Goal: Task Accomplishment & Management: Use online tool/utility

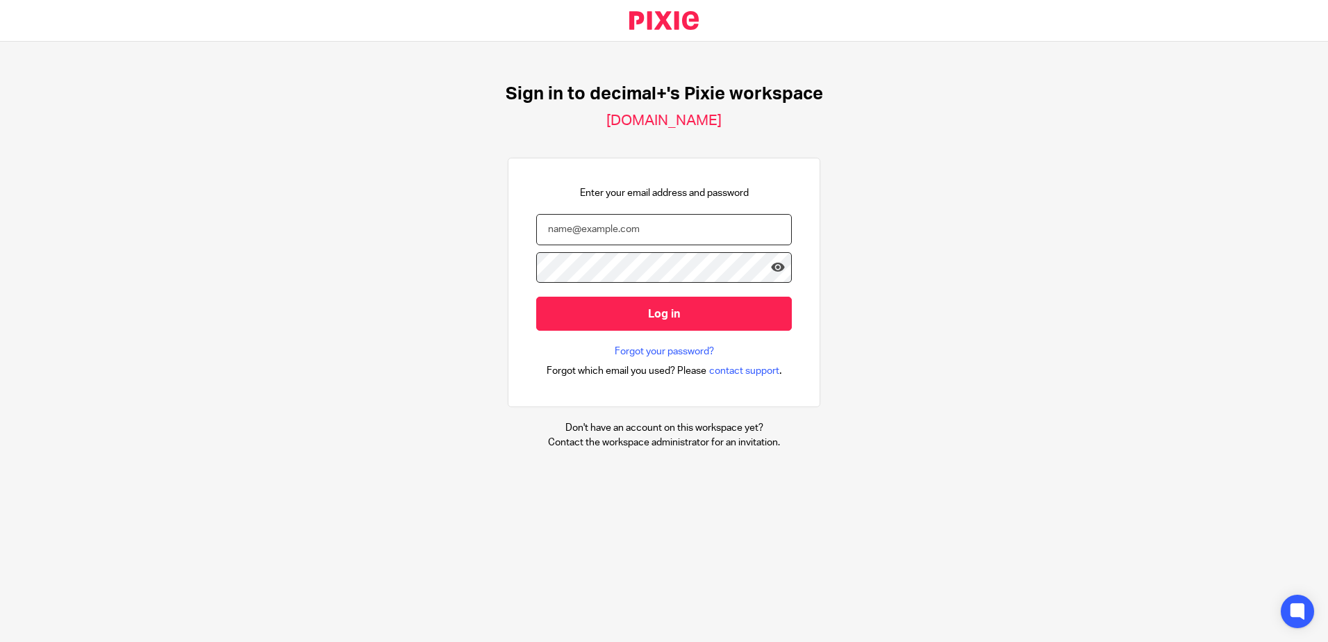
type input "carly@decimalplus.co.uk"
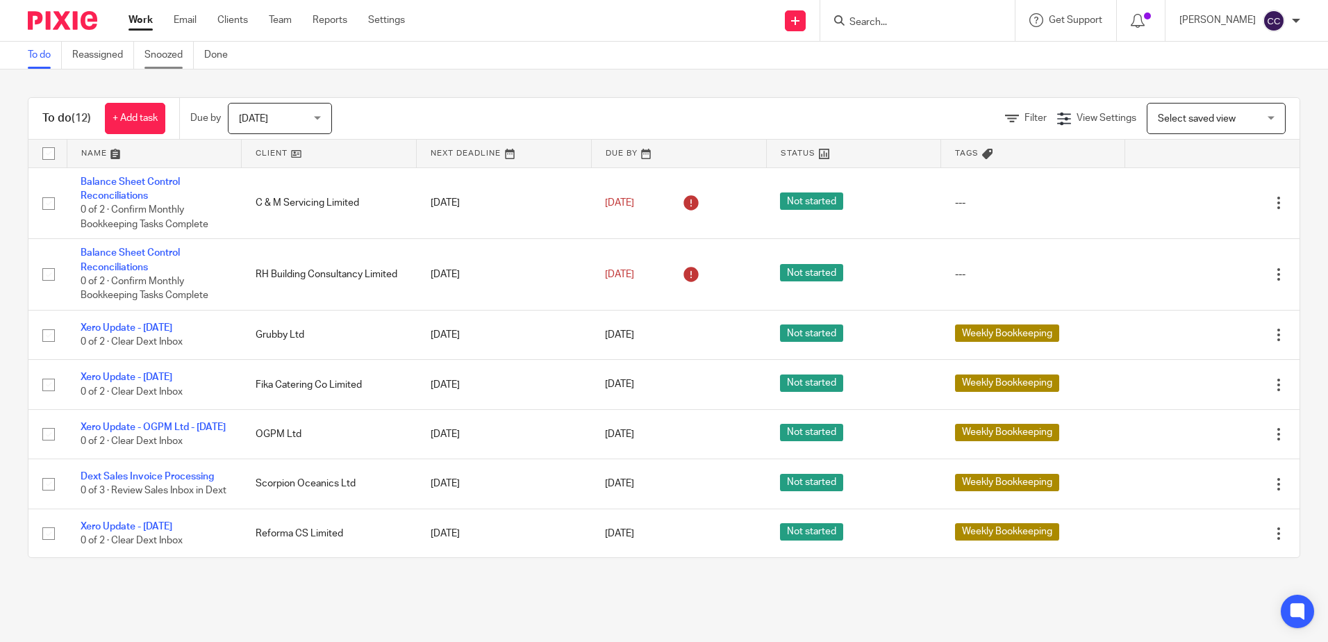
click at [175, 52] on link "Snoozed" at bounding box center [169, 55] width 49 height 27
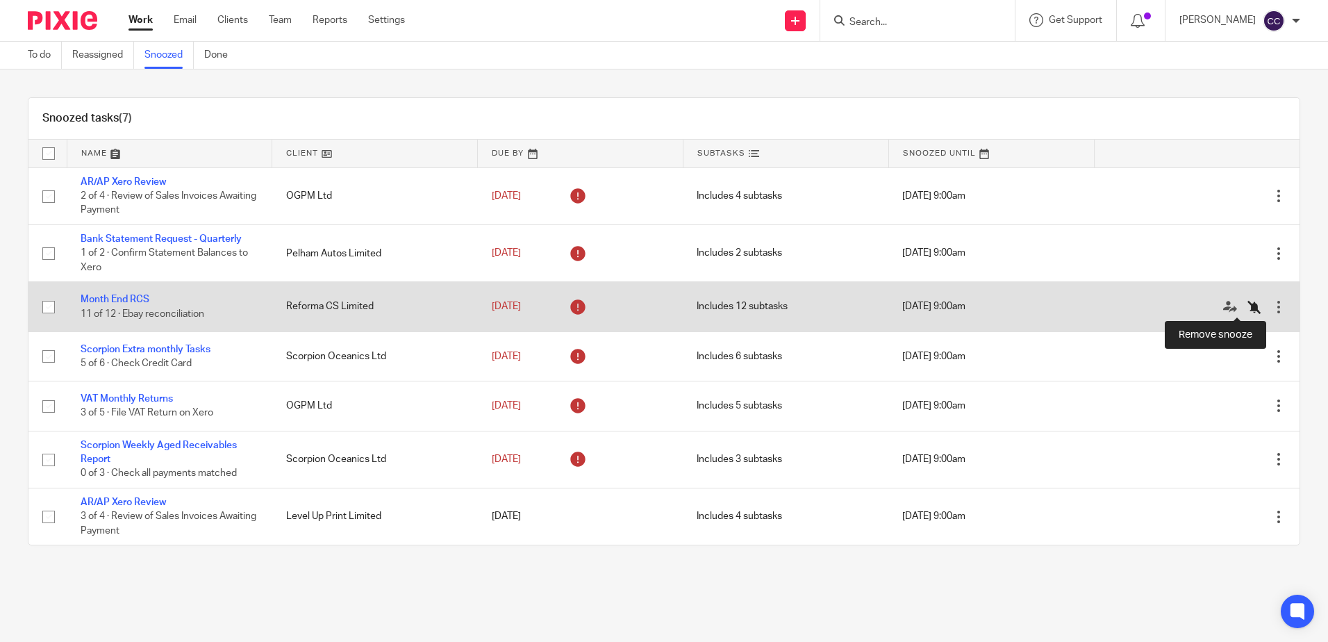
click at [1248, 308] on icon at bounding box center [1255, 307] width 14 height 14
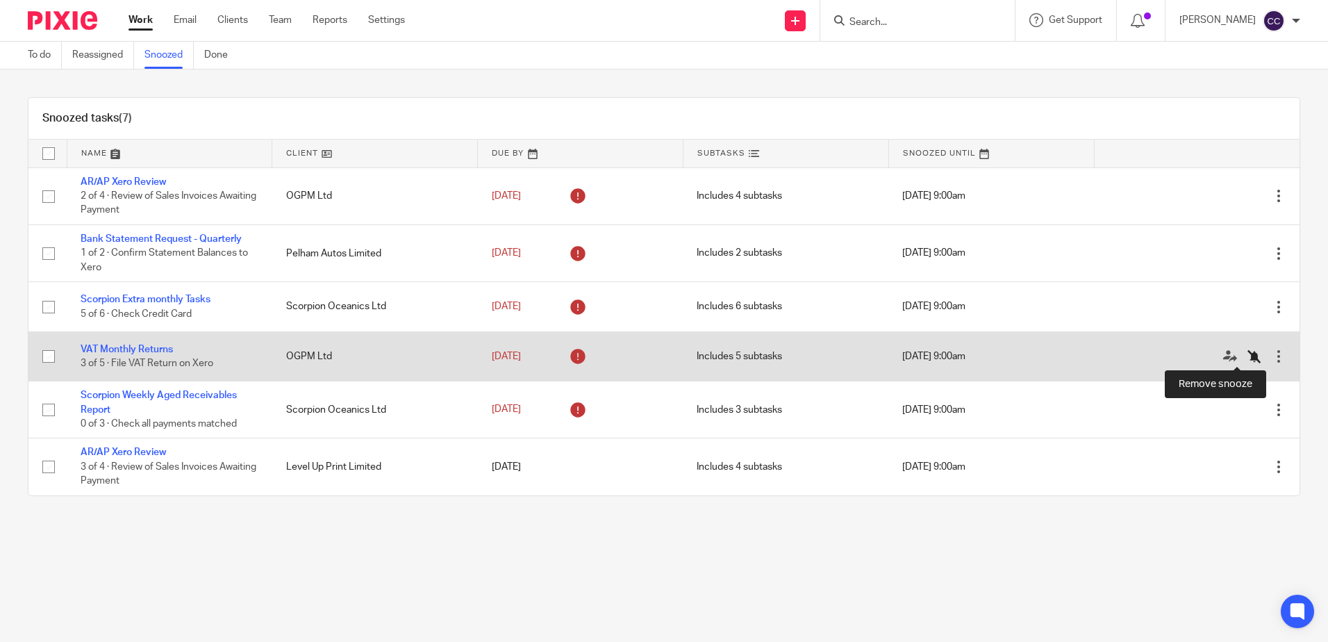
click at [1248, 357] on icon at bounding box center [1255, 356] width 14 height 14
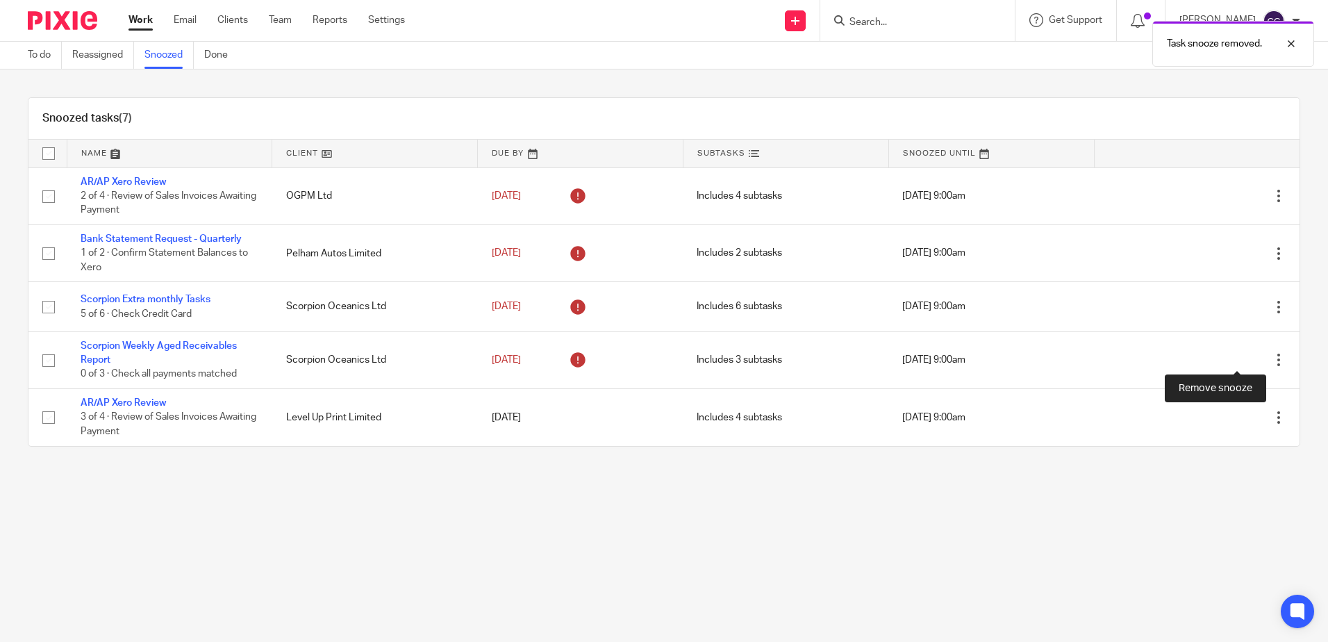
click at [1248, 357] on icon at bounding box center [1255, 361] width 14 height 14
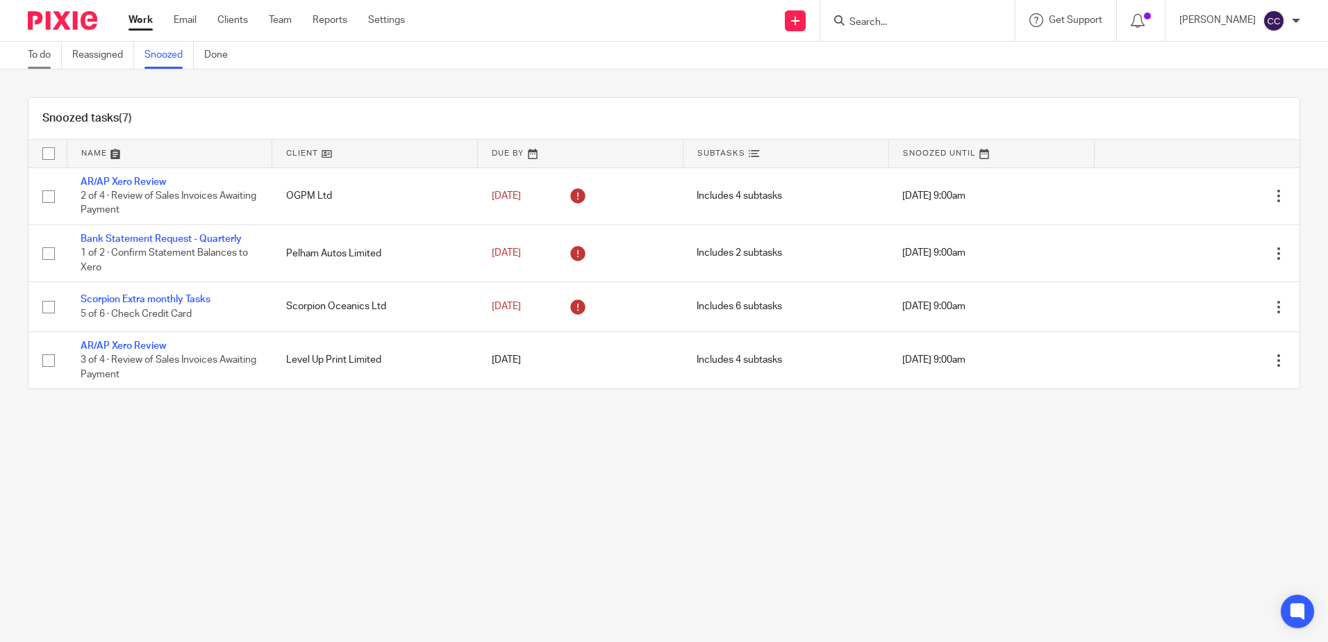
click at [43, 57] on link "To do" at bounding box center [45, 55] width 34 height 27
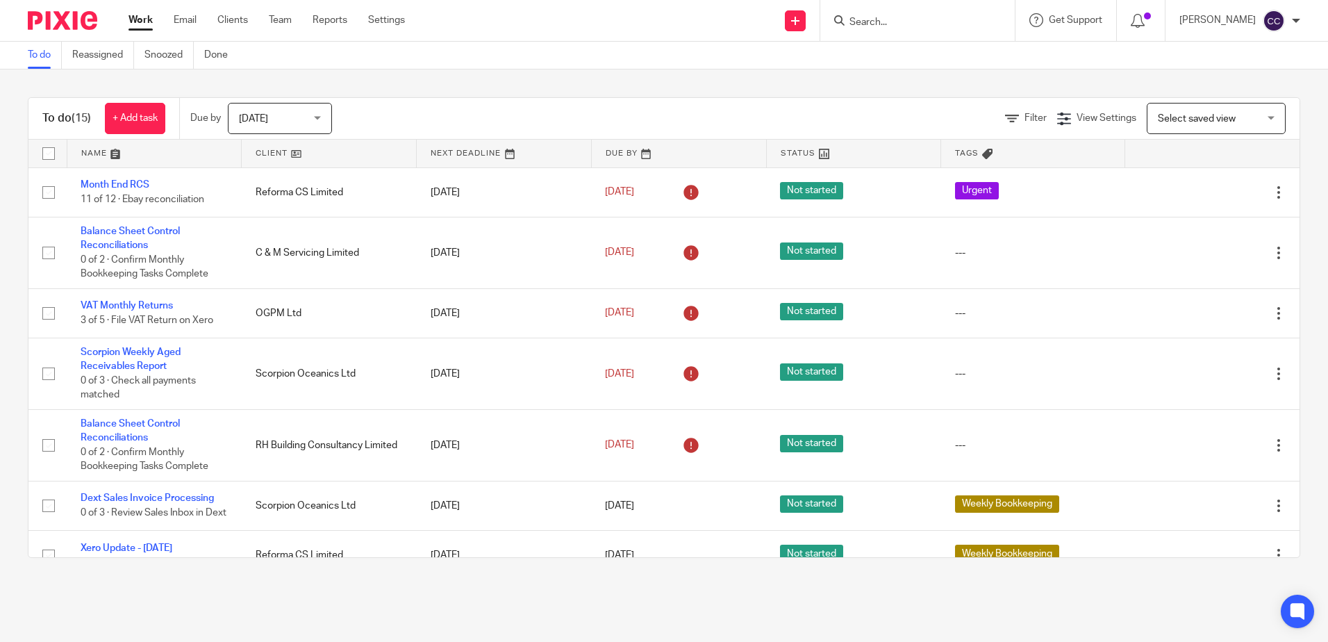
click at [268, 149] on link at bounding box center [329, 154] width 174 height 28
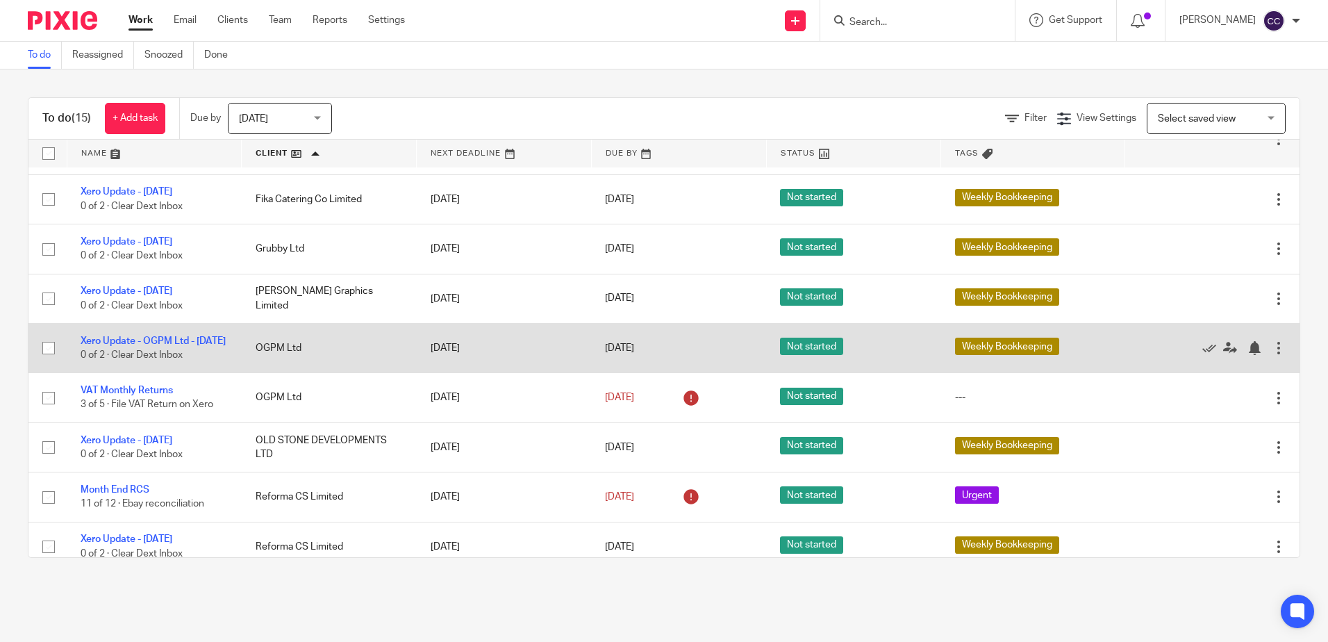
scroll to position [208, 0]
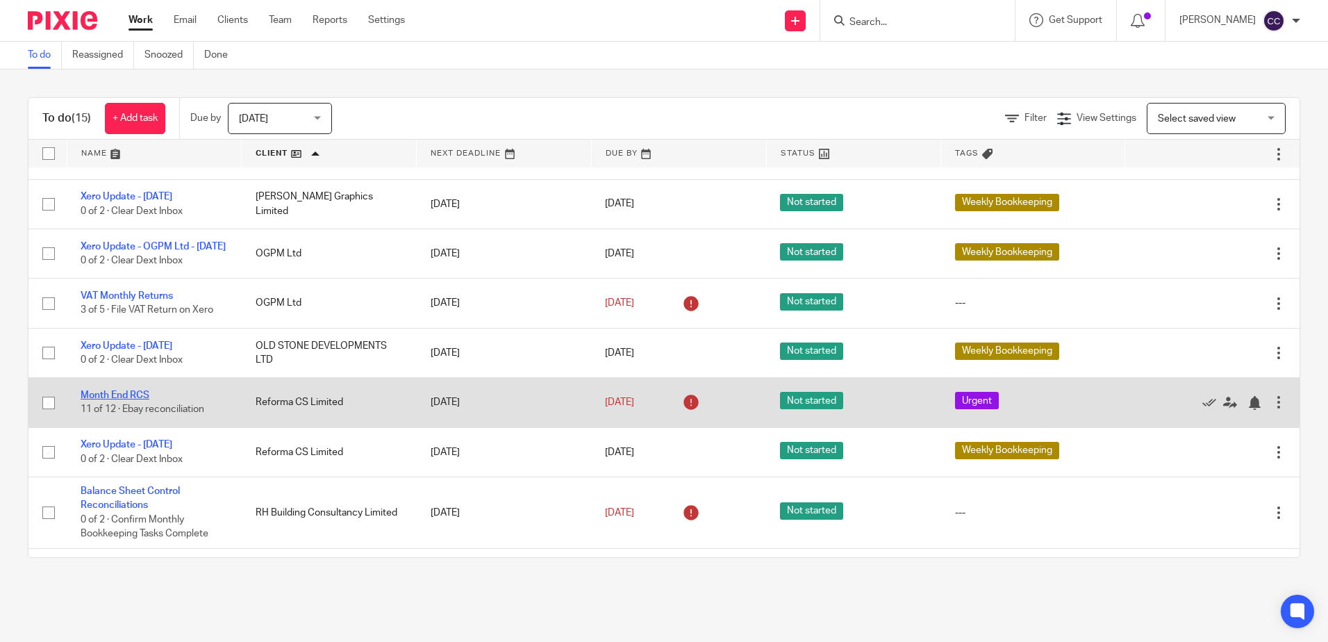
click at [130, 400] on link "Month End RCS" at bounding box center [115, 395] width 69 height 10
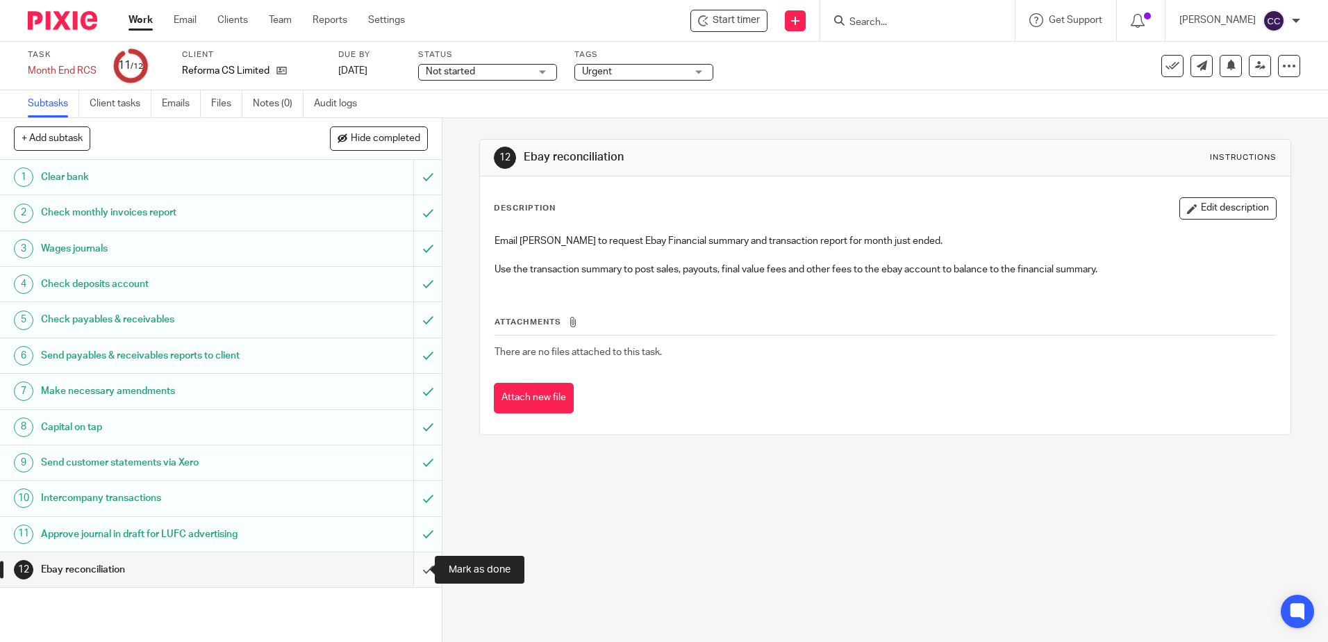
click at [413, 572] on input "submit" at bounding box center [221, 569] width 442 height 35
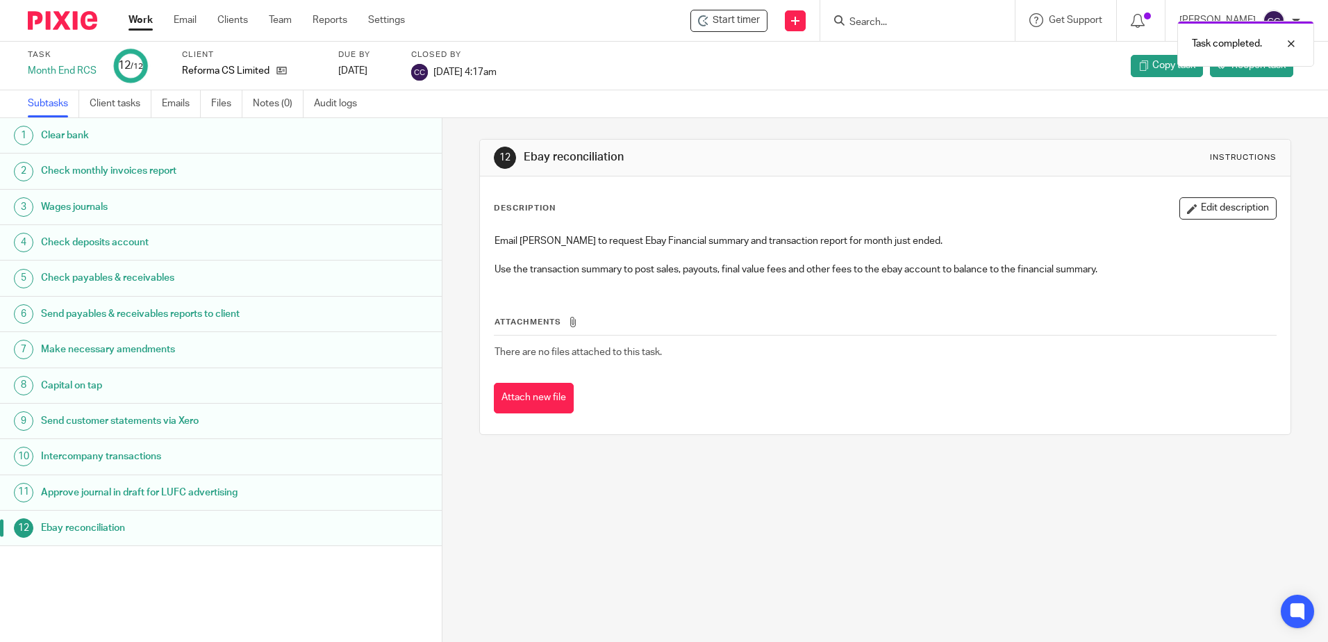
click at [141, 21] on link "Work" at bounding box center [141, 20] width 24 height 14
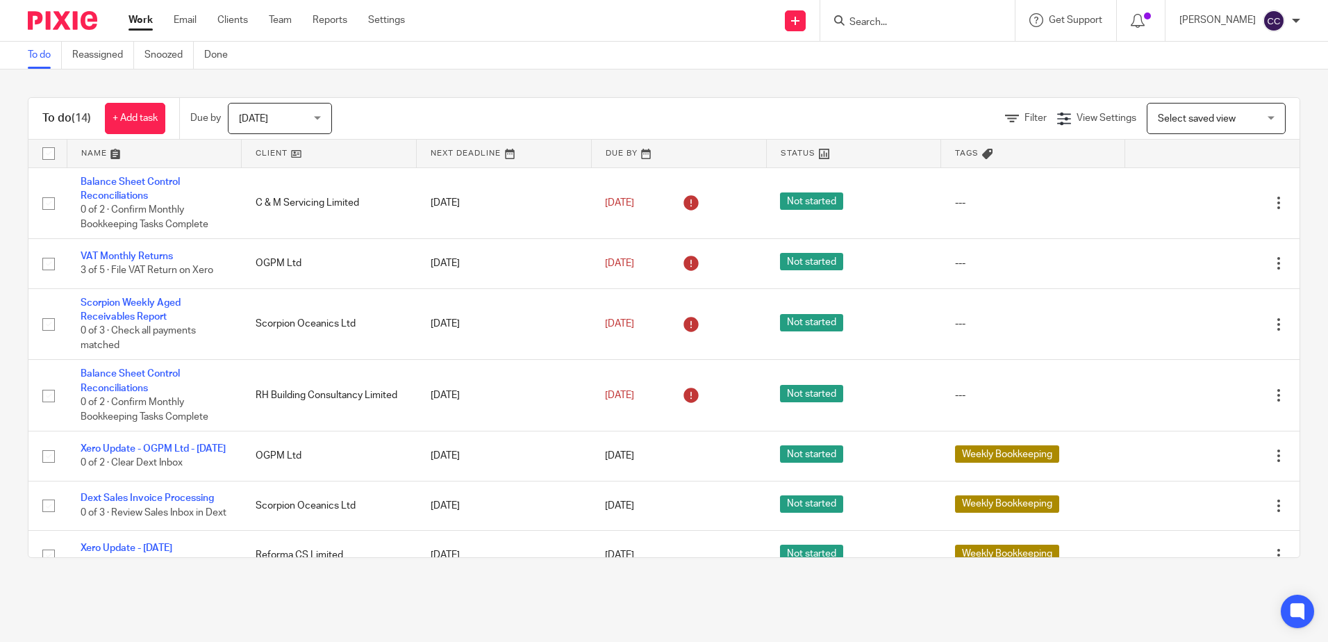
click at [258, 154] on link at bounding box center [329, 154] width 174 height 28
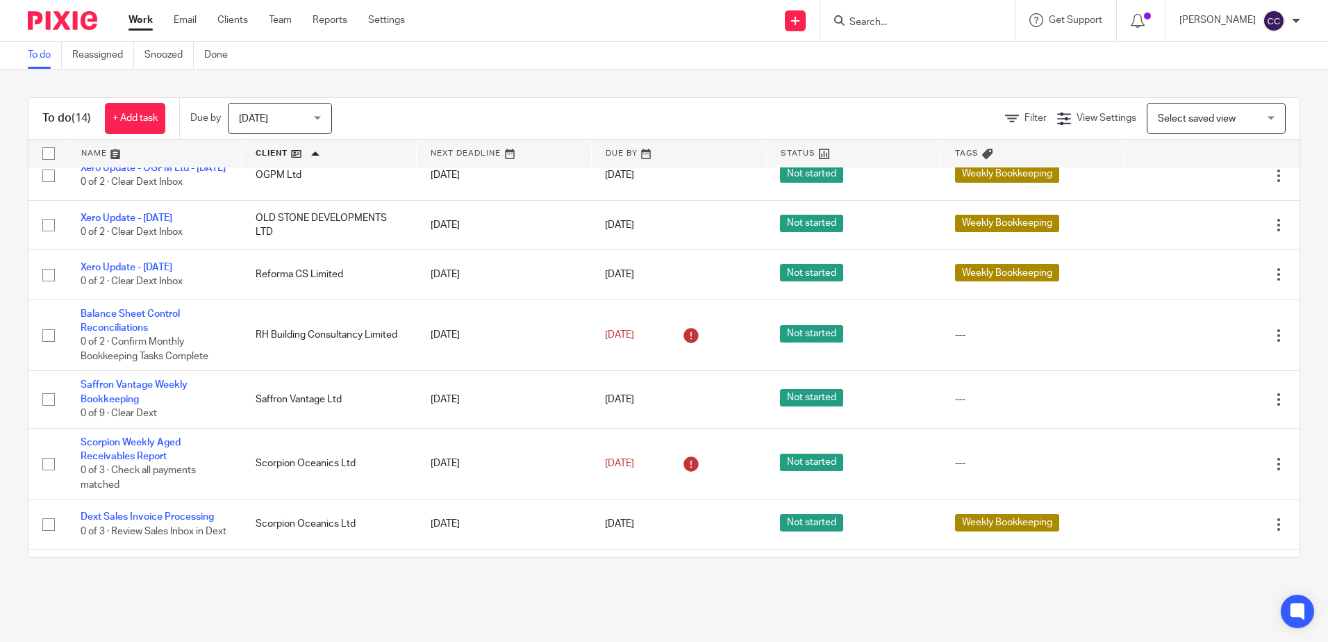
scroll to position [393, 0]
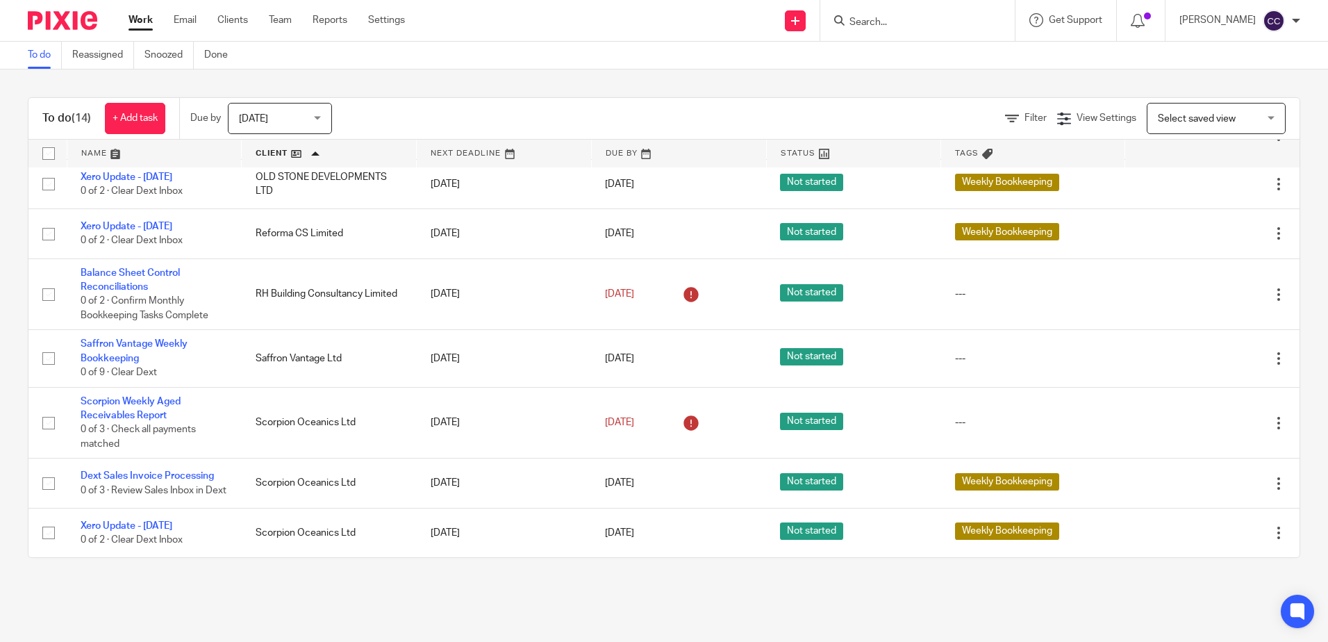
click at [305, 118] on span "[DATE]" at bounding box center [276, 118] width 74 height 29
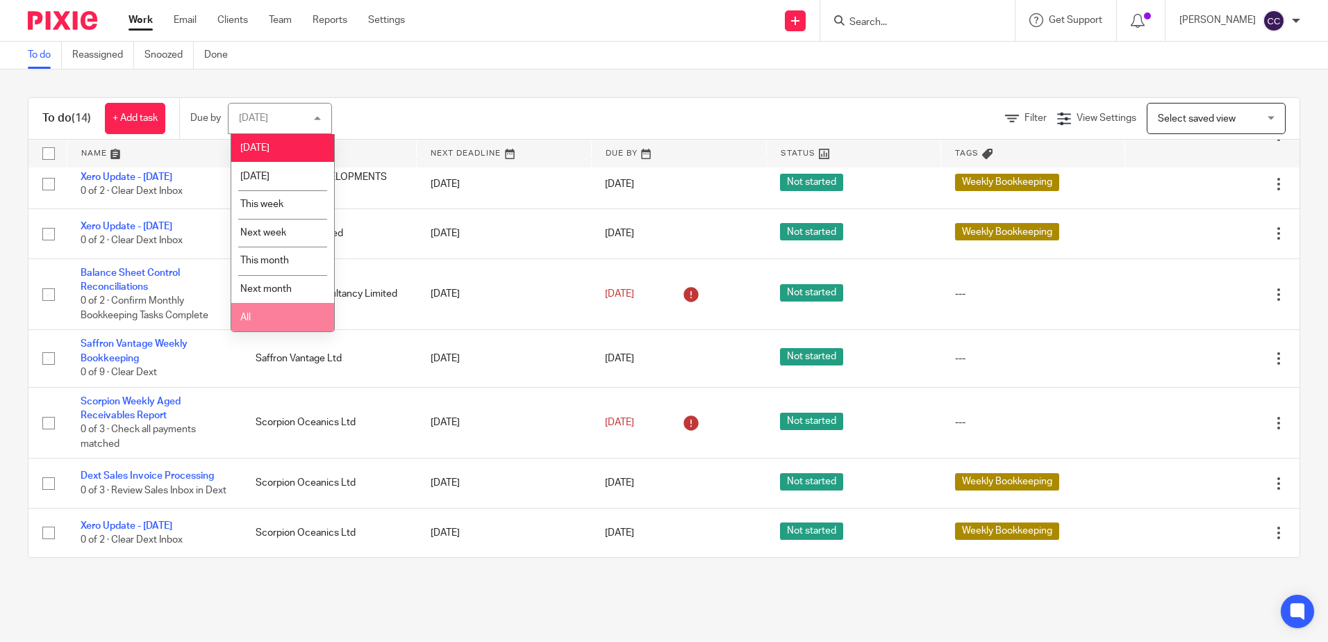
click at [277, 316] on li "All" at bounding box center [282, 317] width 103 height 28
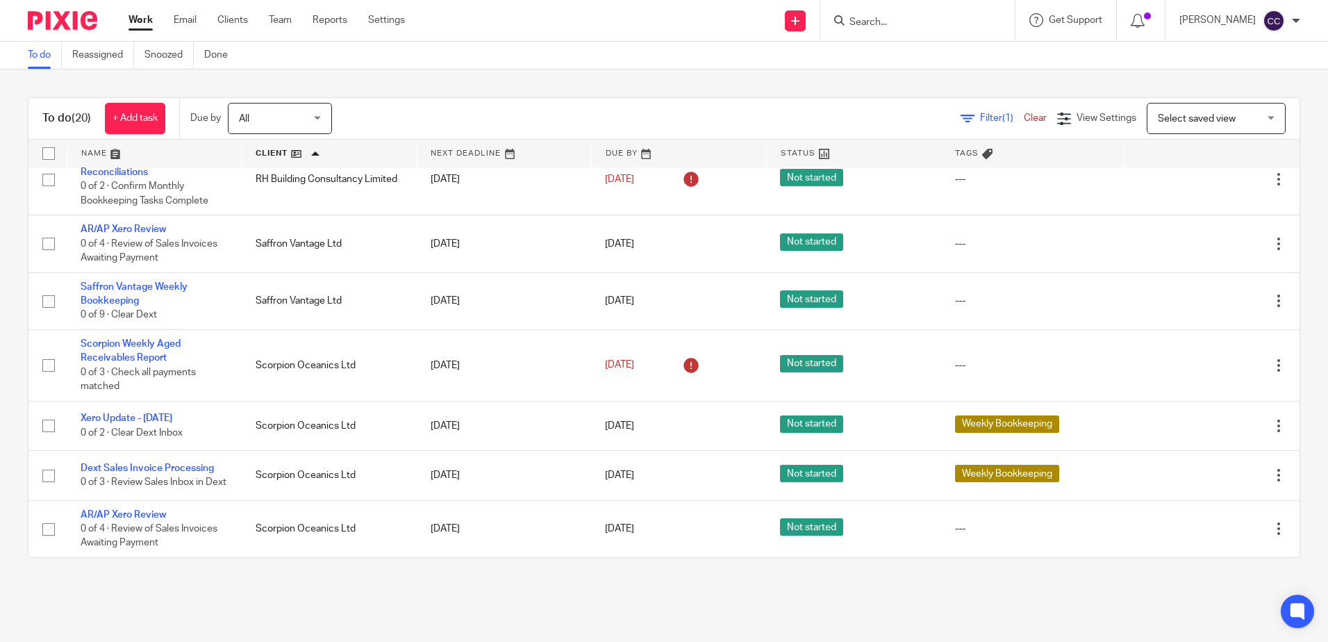
scroll to position [765, 0]
click at [303, 117] on span "All" at bounding box center [276, 118] width 74 height 29
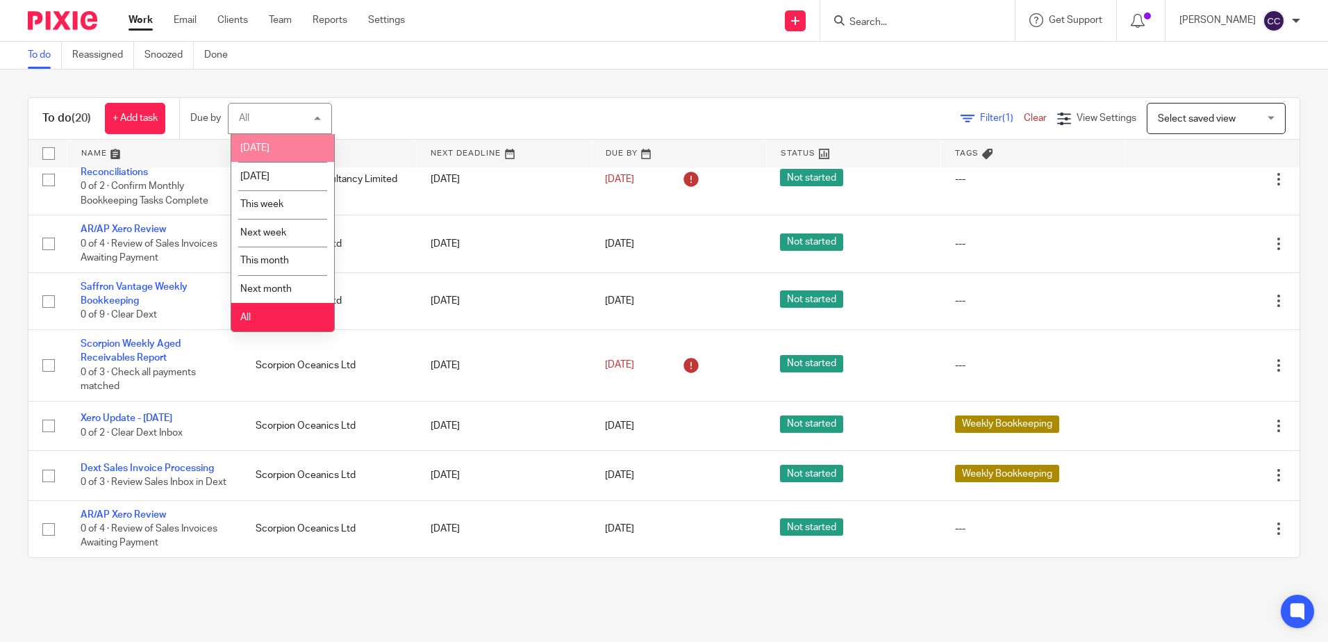
click at [298, 152] on li "[DATE]" at bounding box center [282, 148] width 103 height 28
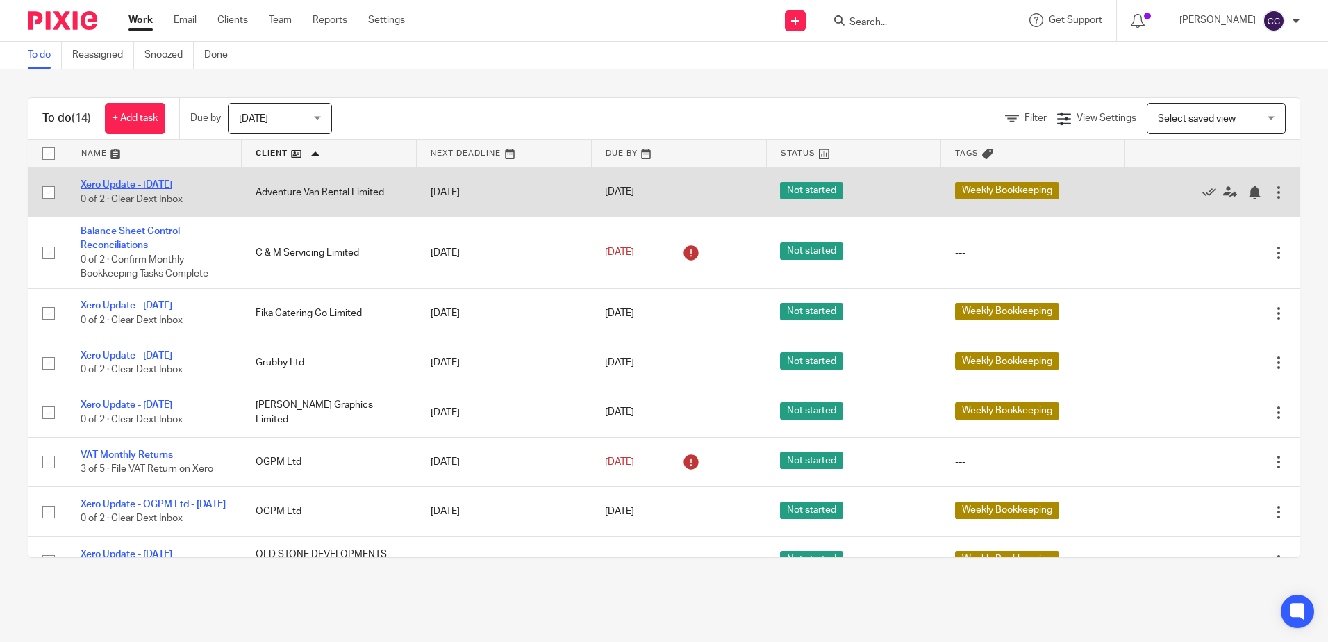
click at [163, 186] on link "Xero Update - [DATE]" at bounding box center [127, 185] width 92 height 10
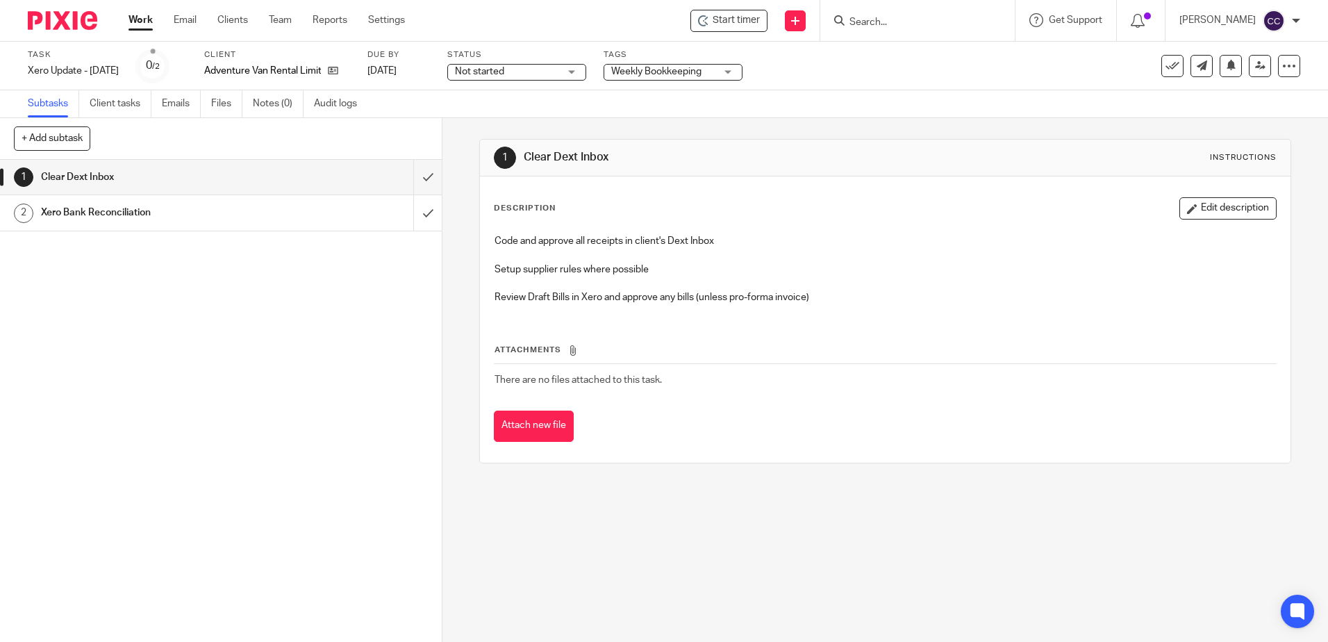
click at [757, 23] on span "Start timer" at bounding box center [736, 20] width 47 height 15
click at [750, 24] on span "Start timer" at bounding box center [736, 20] width 47 height 15
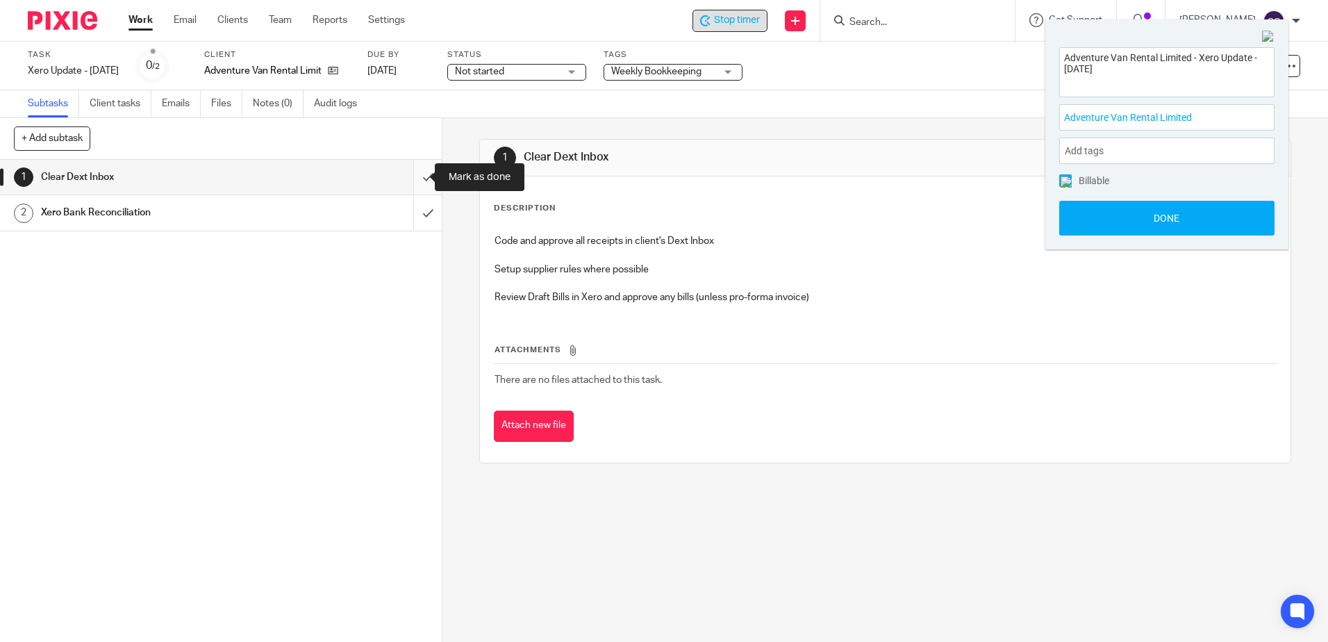
click at [409, 172] on input "submit" at bounding box center [221, 177] width 442 height 35
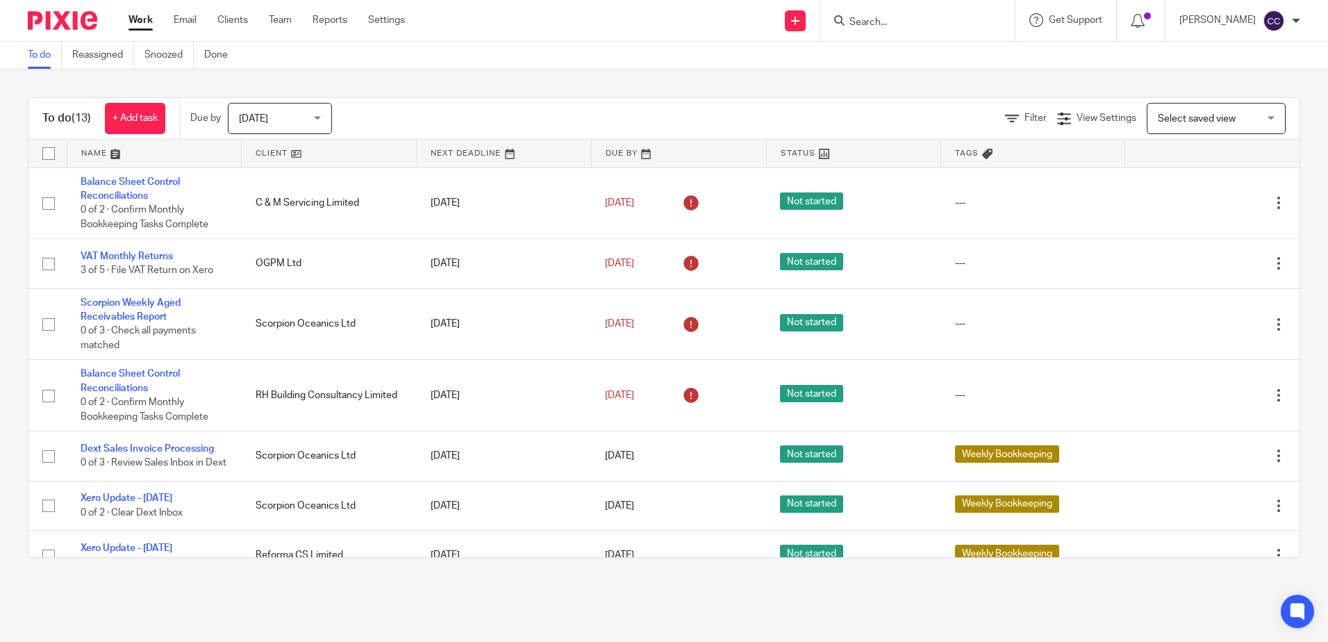
click at [262, 155] on link at bounding box center [329, 154] width 174 height 28
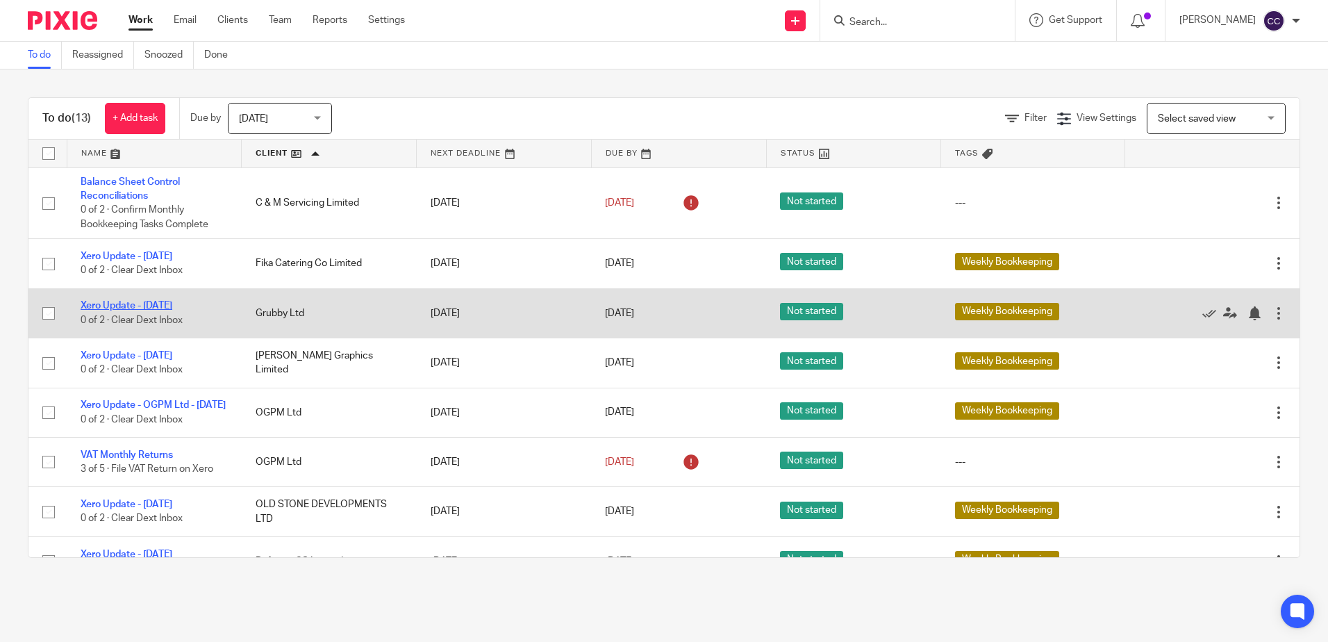
click at [160, 305] on link "Xero Update - [DATE]" at bounding box center [127, 306] width 92 height 10
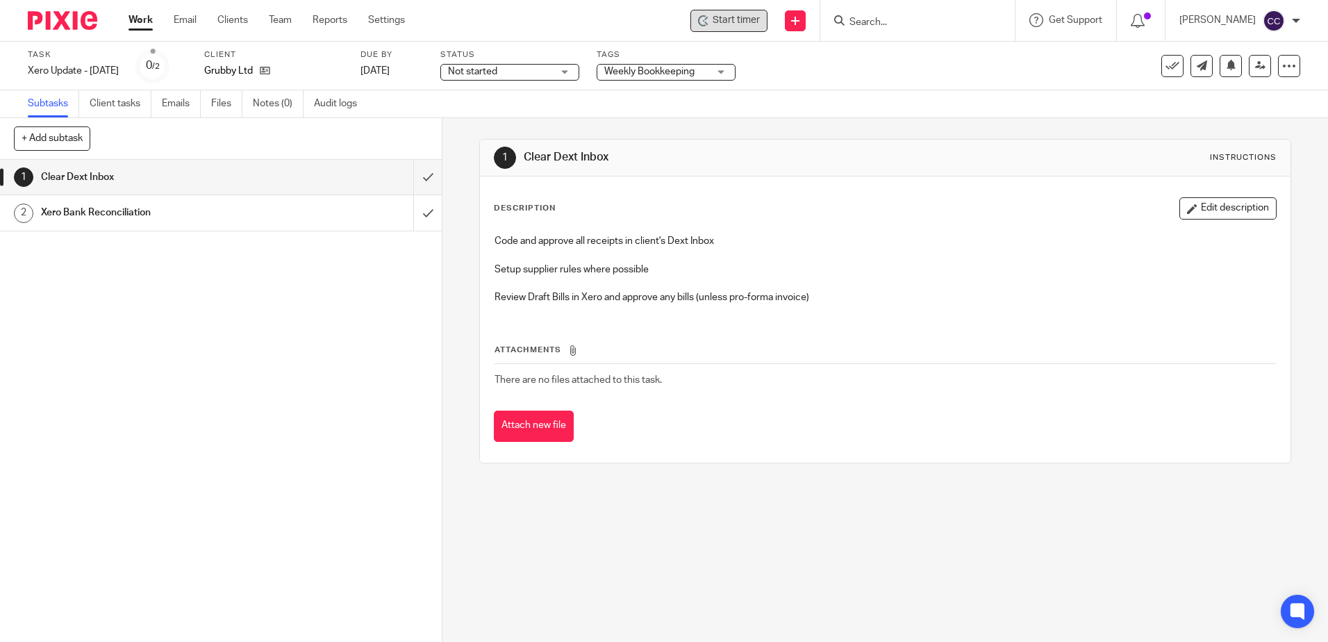
click at [748, 25] on span "Start timer" at bounding box center [736, 20] width 47 height 15
click at [736, 25] on span "Start timer" at bounding box center [736, 20] width 47 height 15
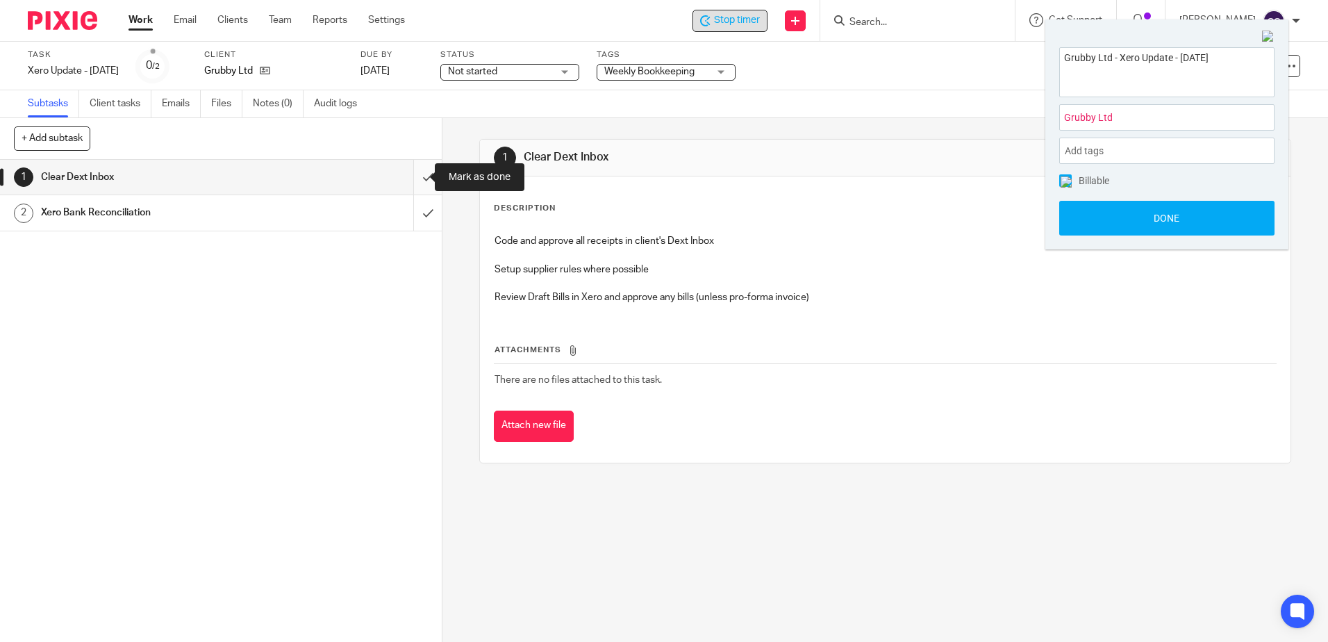
click at [414, 175] on input "submit" at bounding box center [221, 177] width 442 height 35
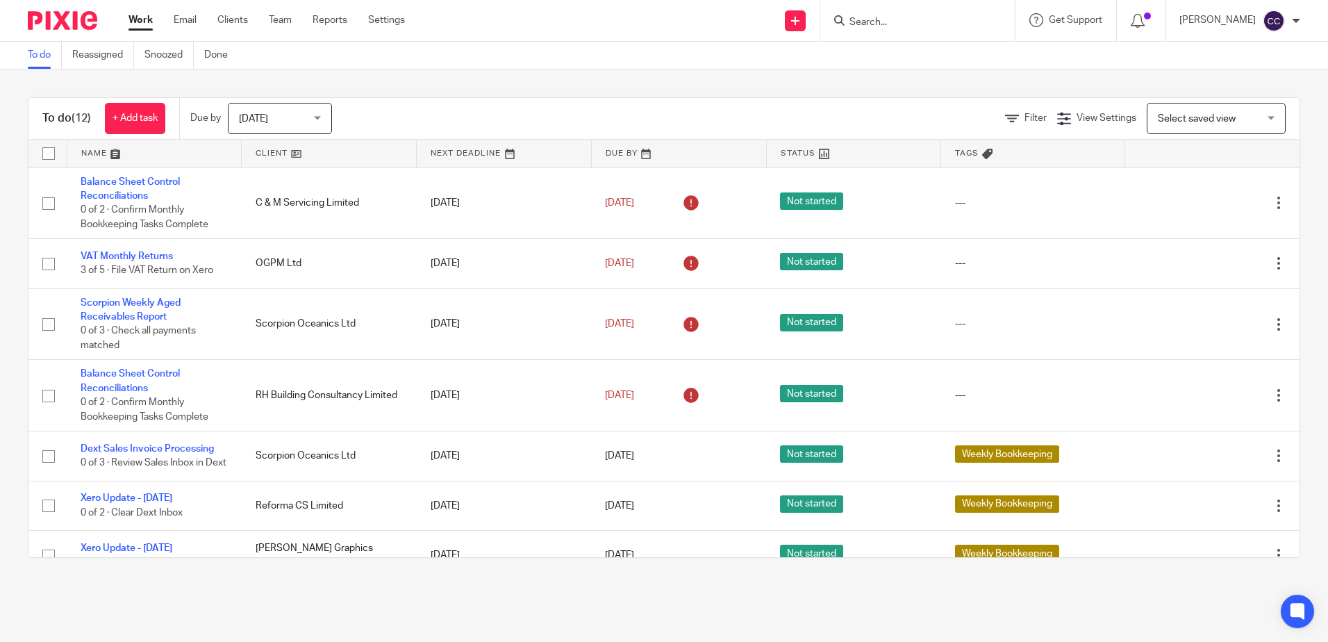
click at [265, 152] on link at bounding box center [329, 154] width 174 height 28
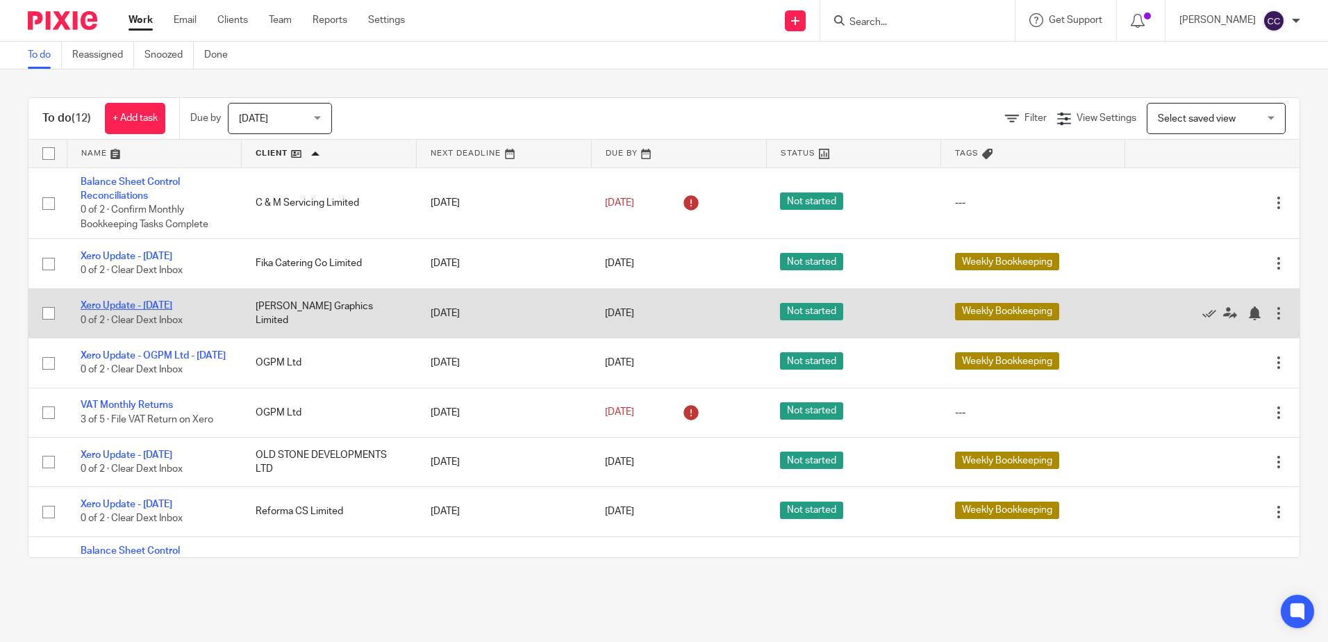
click at [147, 304] on link "Xero Update - [DATE]" at bounding box center [127, 306] width 92 height 10
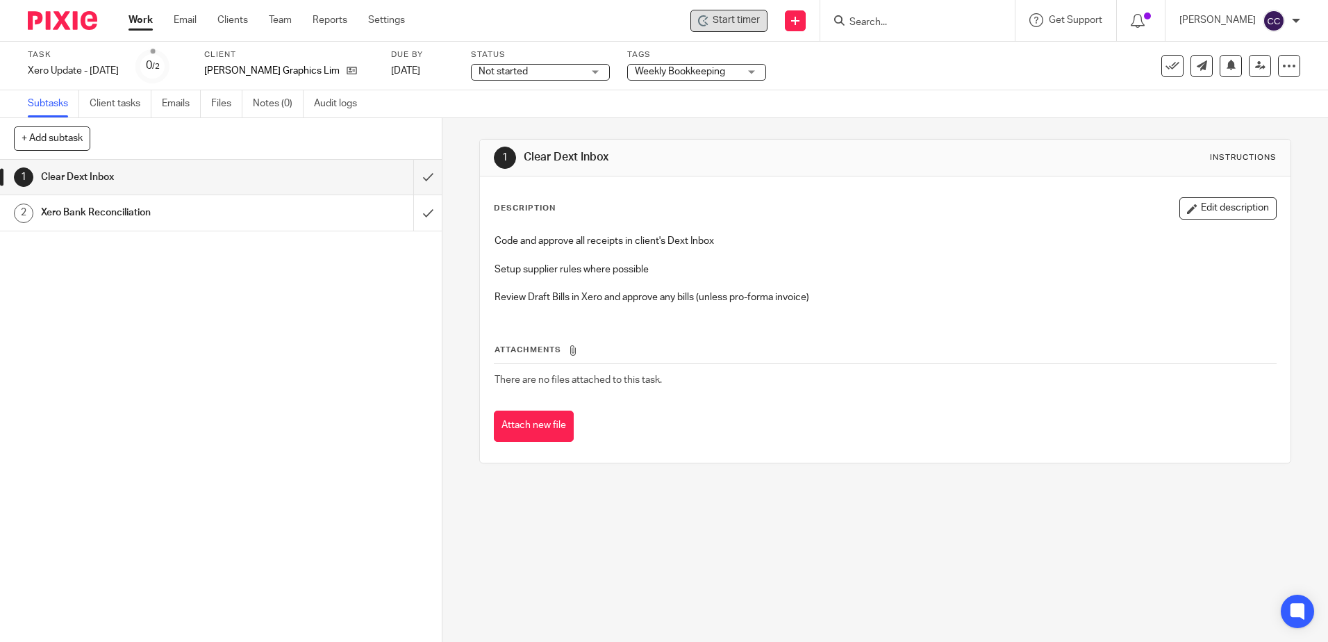
click at [752, 29] on div "Start timer" at bounding box center [729, 21] width 77 height 22
click at [730, 19] on div "Start timer" at bounding box center [729, 20] width 62 height 15
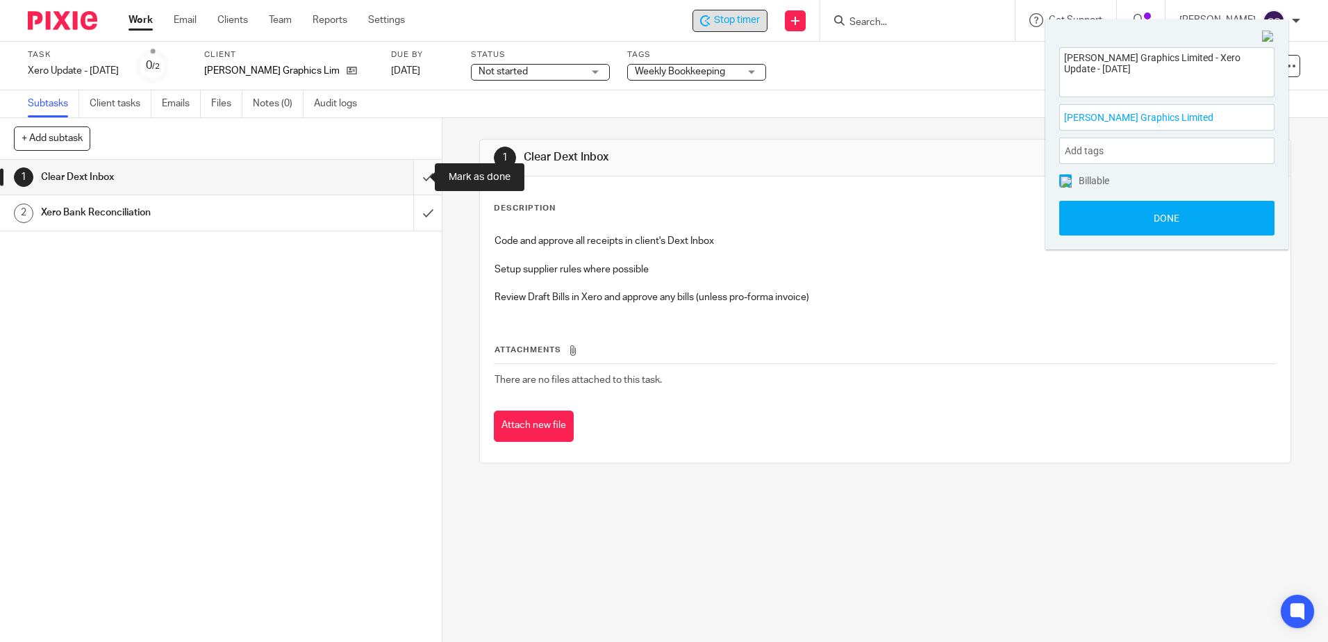
click at [411, 176] on input "submit" at bounding box center [221, 177] width 442 height 35
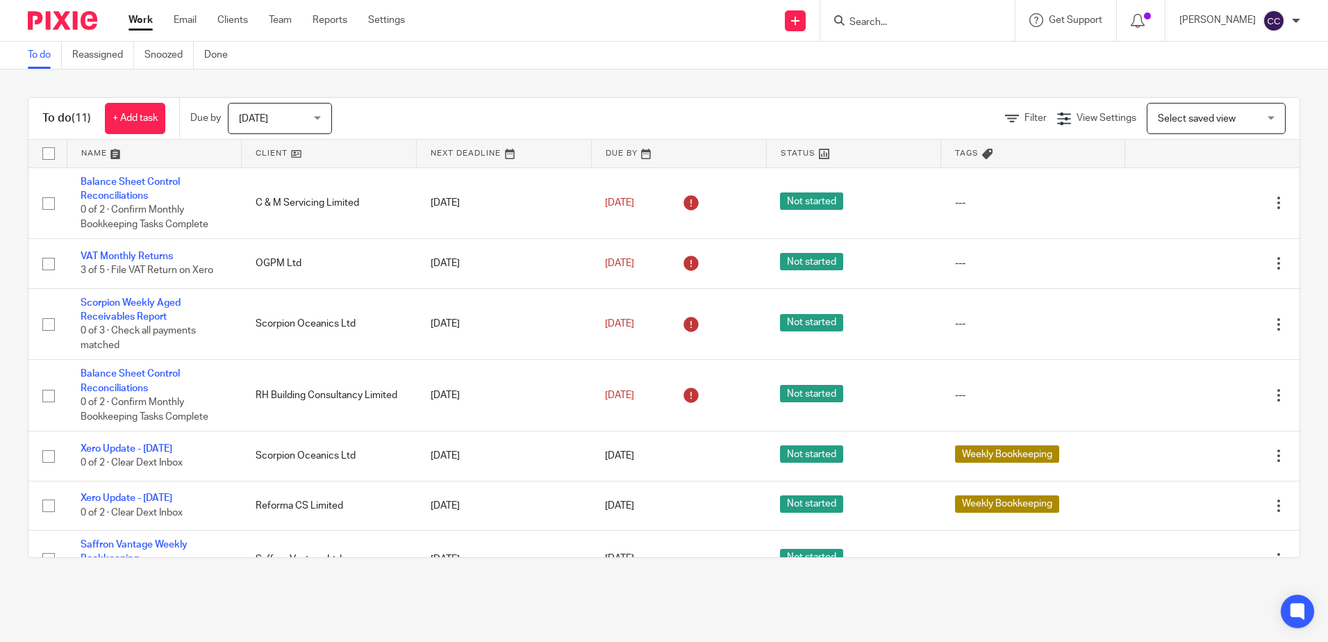
click at [282, 149] on link at bounding box center [329, 154] width 174 height 28
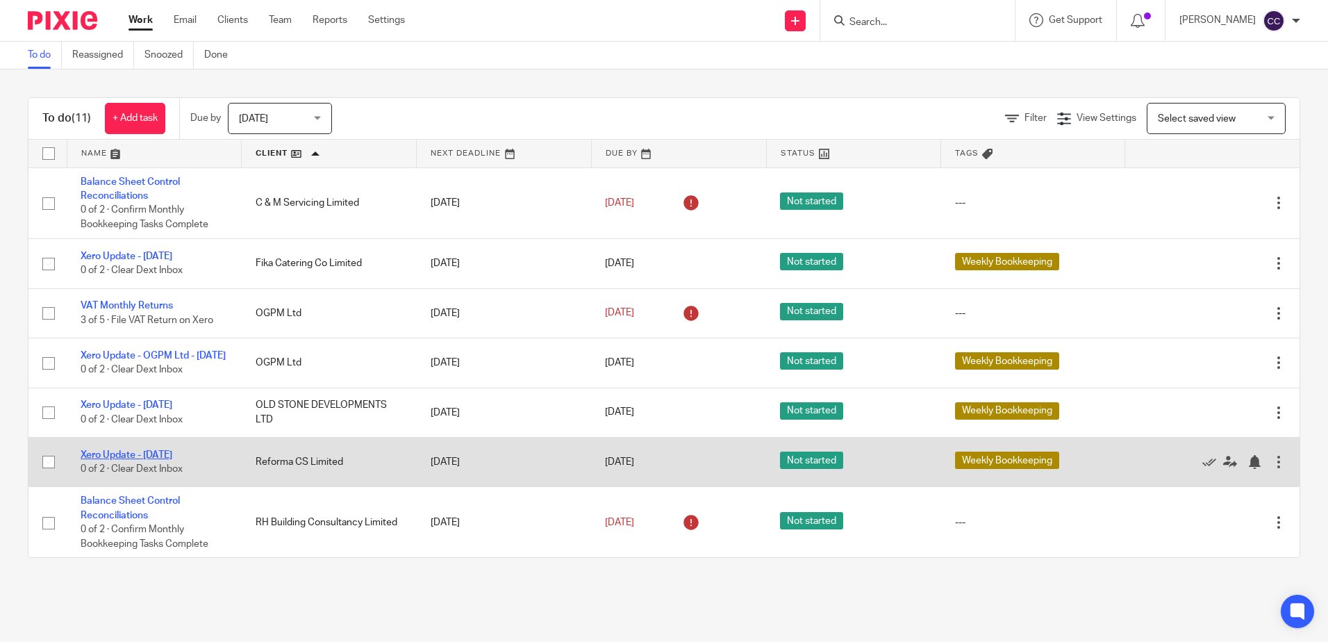
click at [149, 460] on link "Xero Update - [DATE]" at bounding box center [127, 455] width 92 height 10
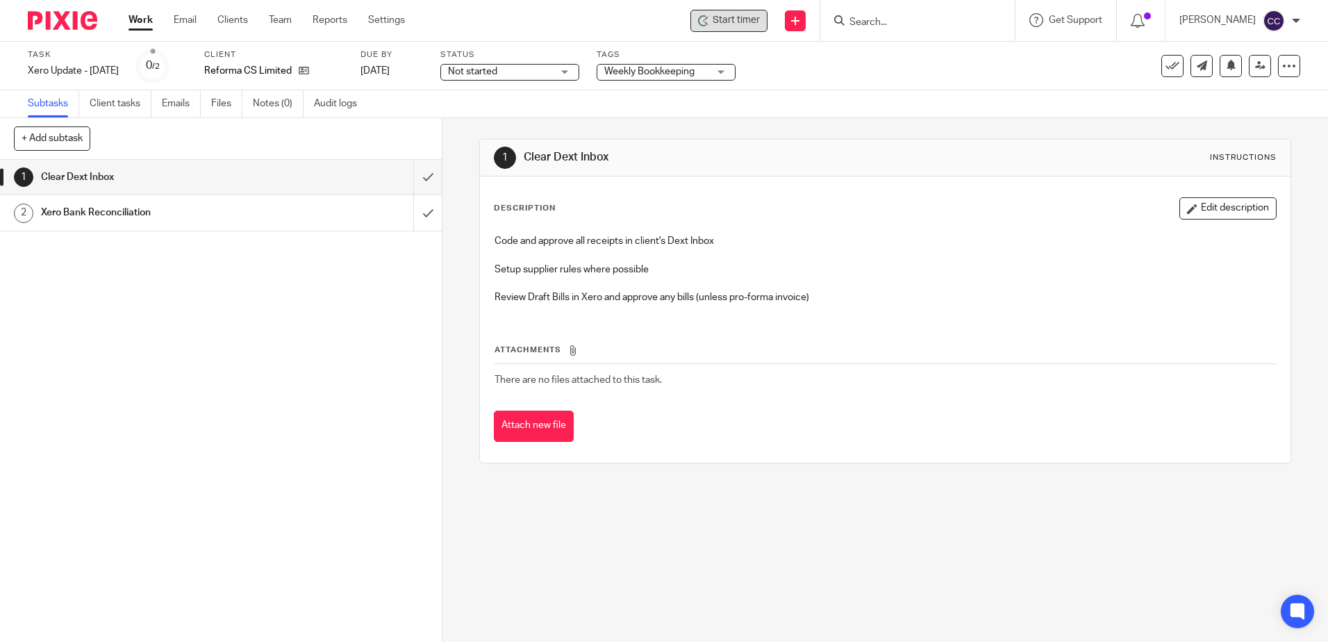
click at [753, 23] on span "Start timer" at bounding box center [736, 20] width 47 height 15
click at [739, 25] on span "Start timer" at bounding box center [736, 20] width 47 height 15
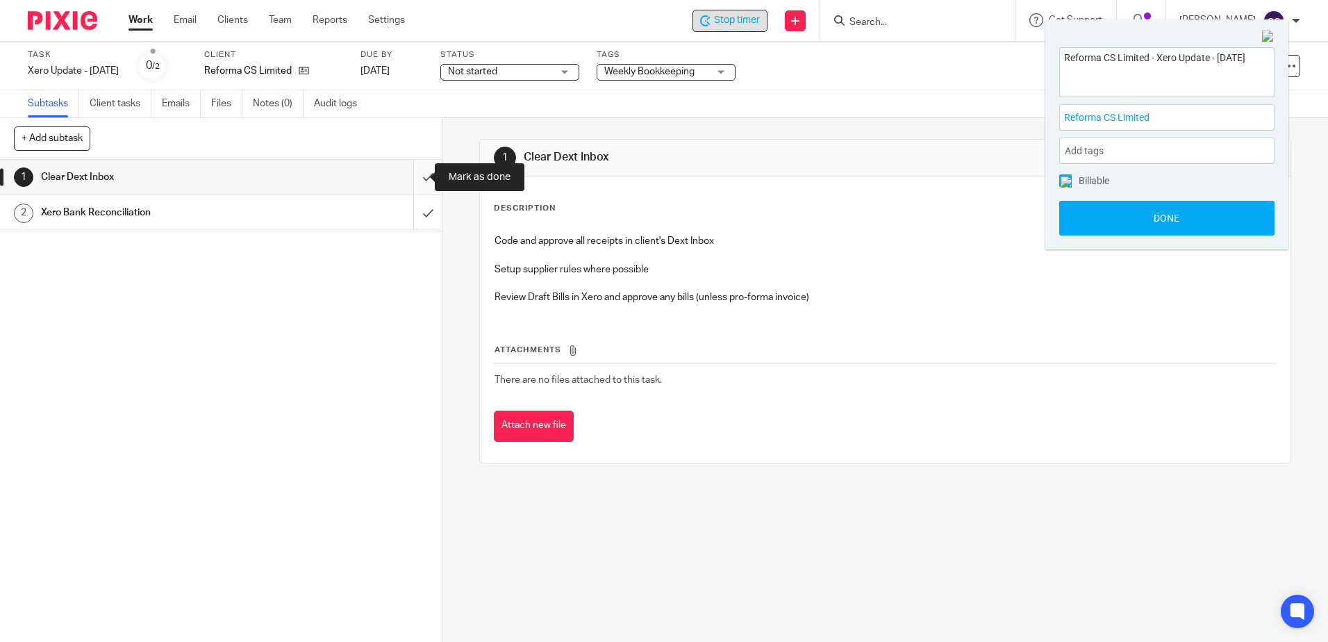
click at [413, 176] on input "submit" at bounding box center [221, 177] width 442 height 35
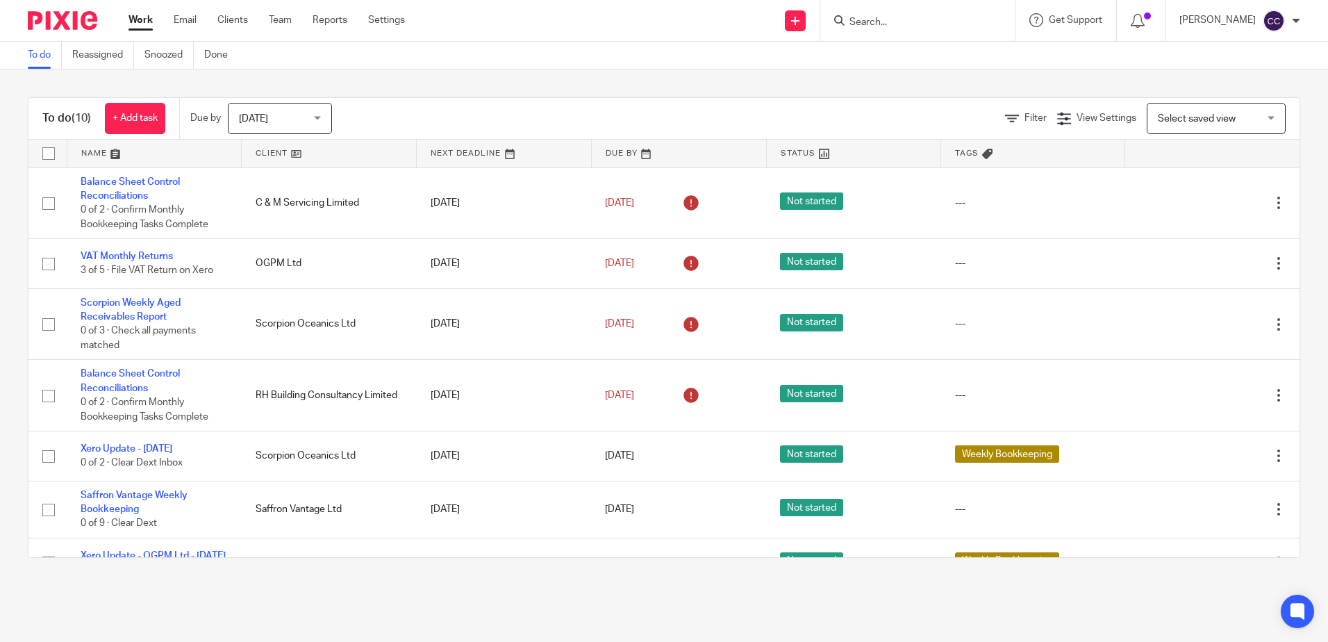
click at [278, 151] on link at bounding box center [329, 154] width 174 height 28
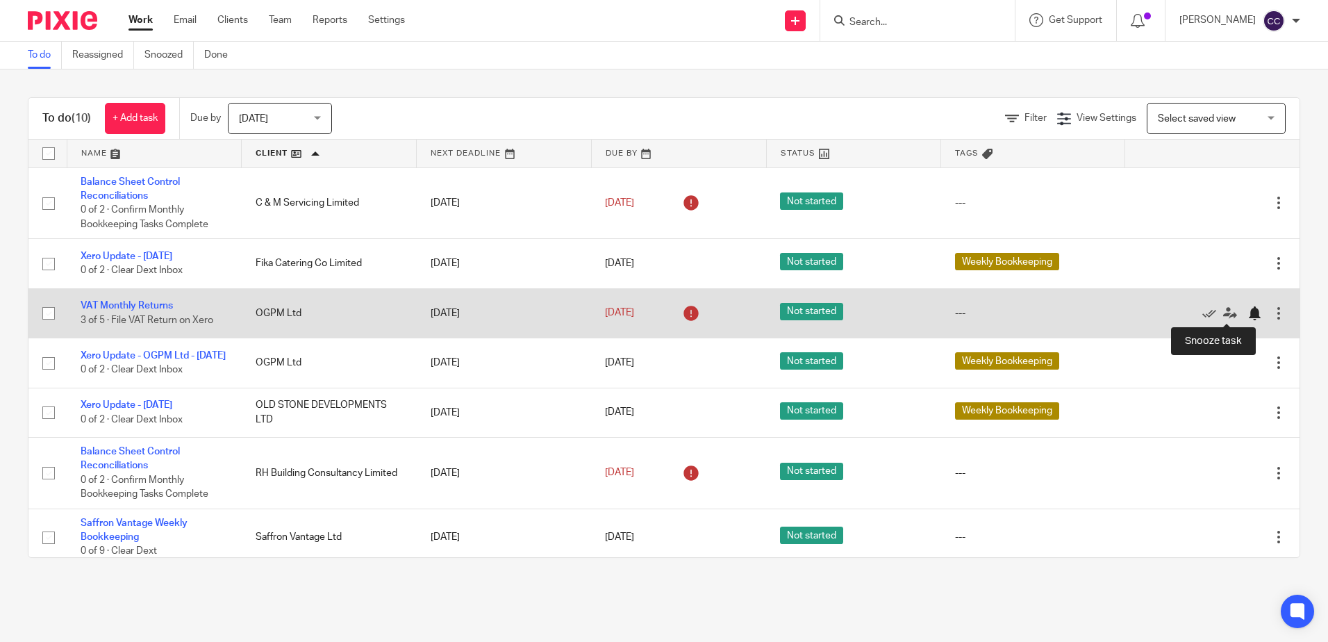
click at [1248, 313] on div at bounding box center [1255, 313] width 14 height 14
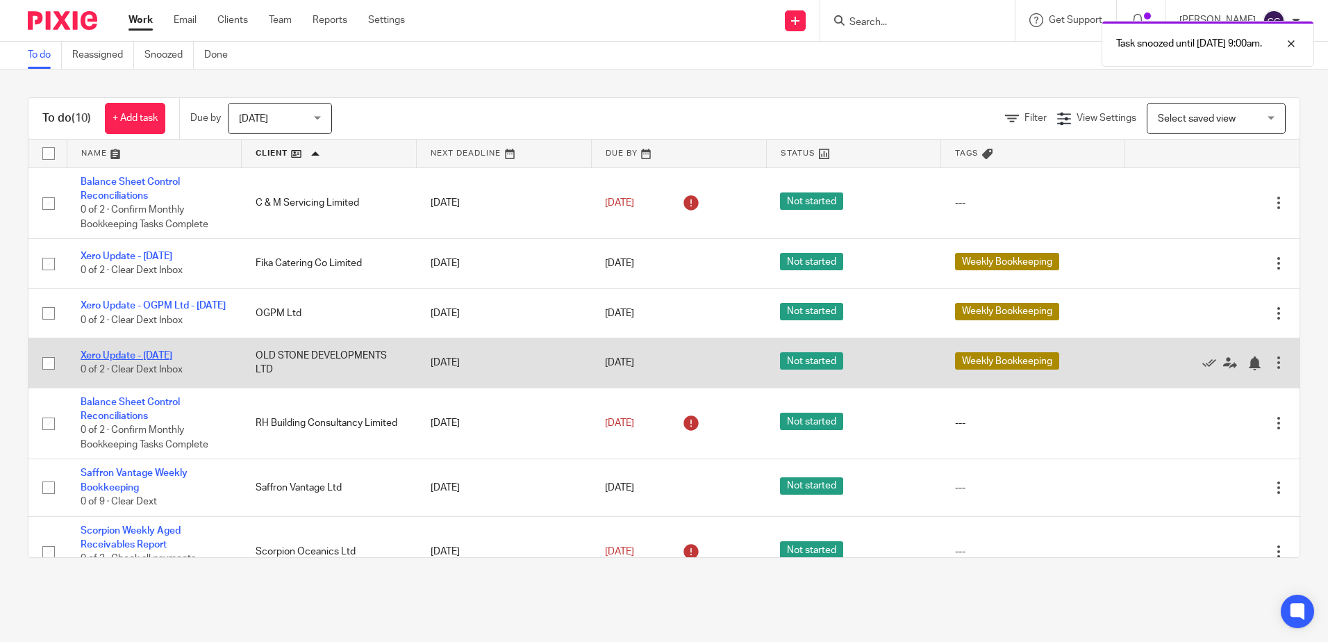
click at [170, 361] on link "Xero Update - [DATE]" at bounding box center [127, 356] width 92 height 10
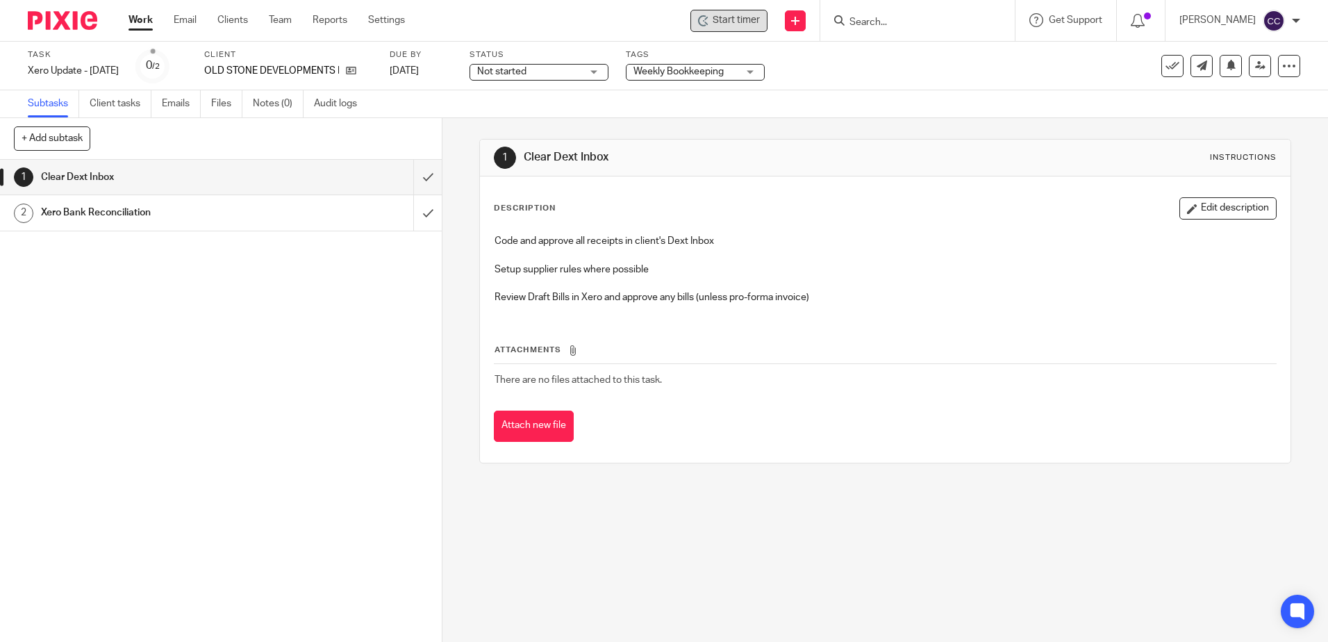
click at [736, 23] on span "Start timer" at bounding box center [736, 20] width 47 height 15
click at [736, 26] on span "Start timer" at bounding box center [736, 20] width 47 height 15
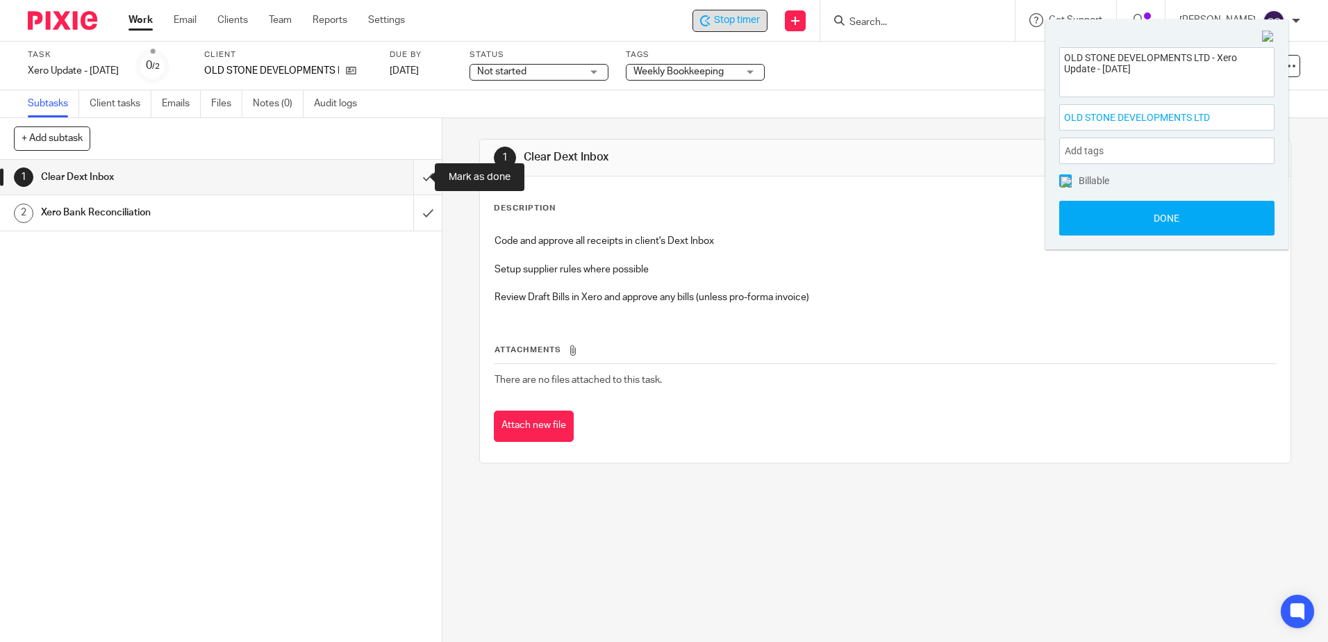
click at [411, 176] on input "submit" at bounding box center [221, 177] width 442 height 35
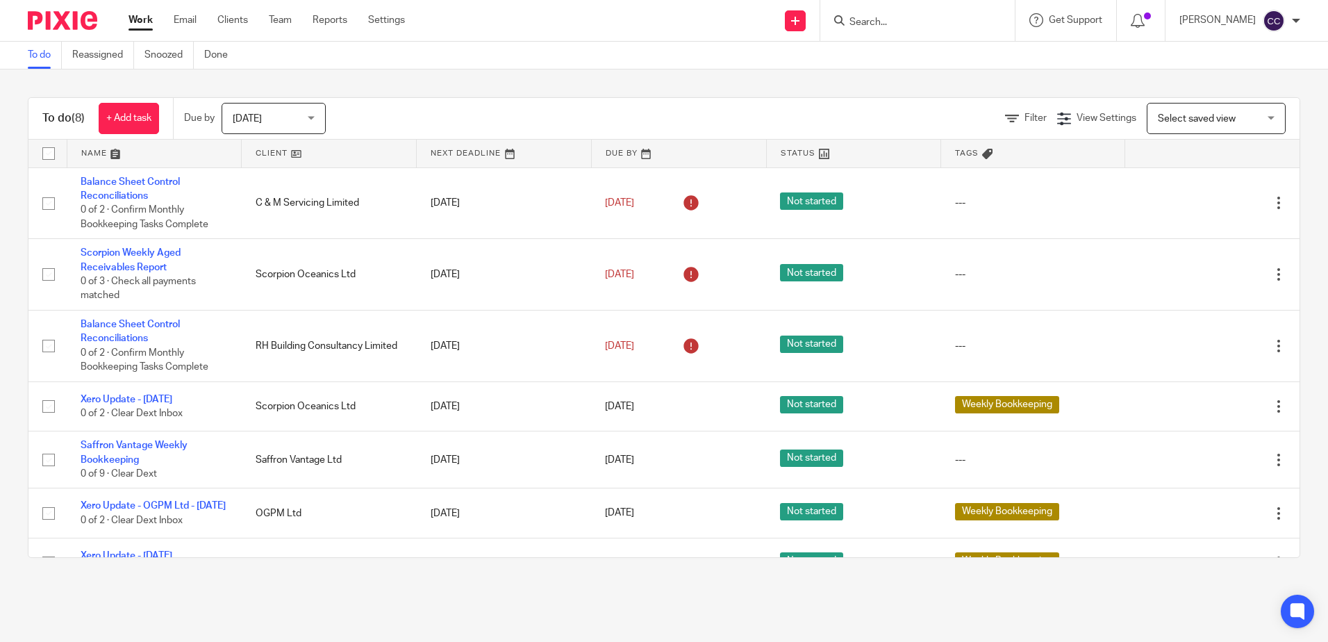
click at [271, 155] on link at bounding box center [329, 154] width 174 height 28
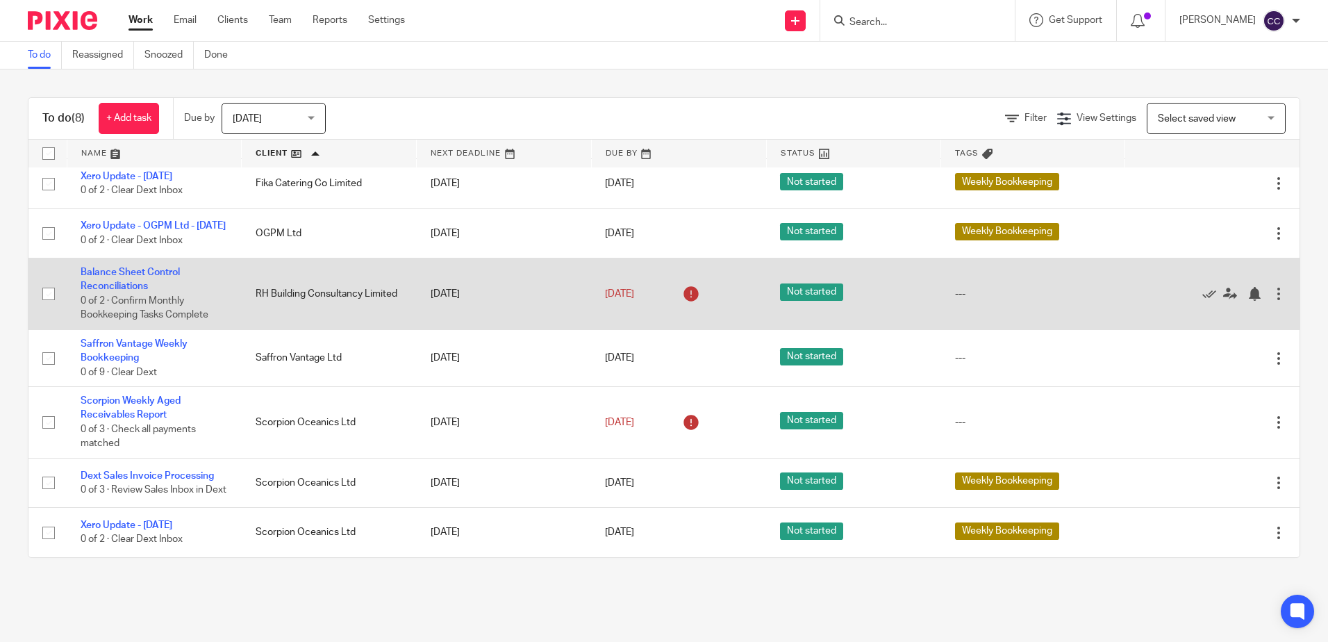
scroll to position [95, 0]
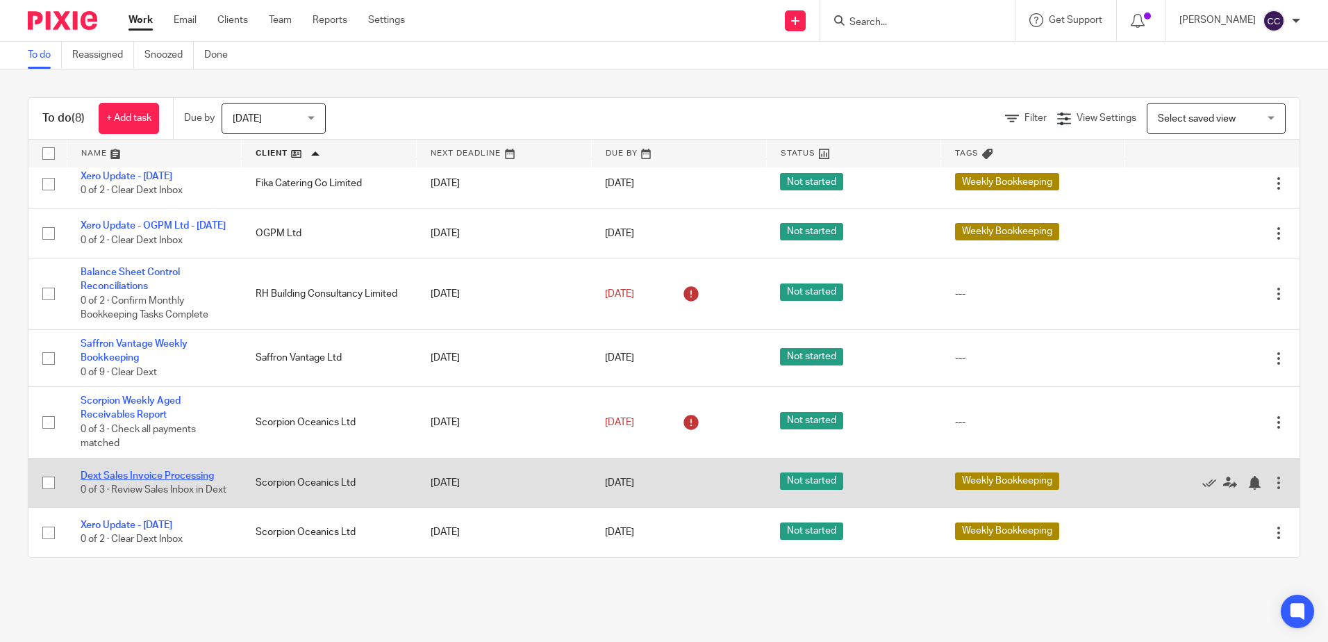
click at [147, 471] on link "Dext Sales Invoice Processing" at bounding box center [147, 476] width 133 height 10
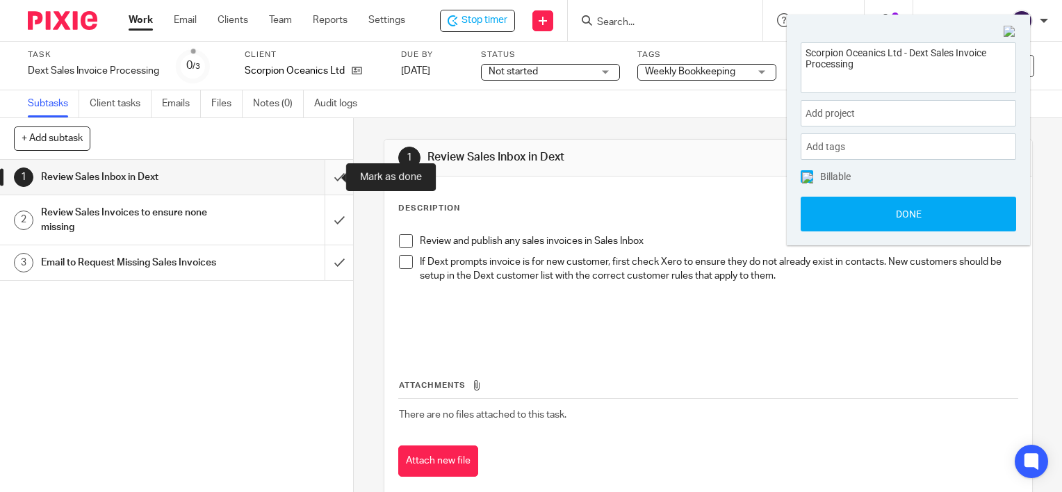
click at [324, 178] on input "submit" at bounding box center [176, 177] width 353 height 35
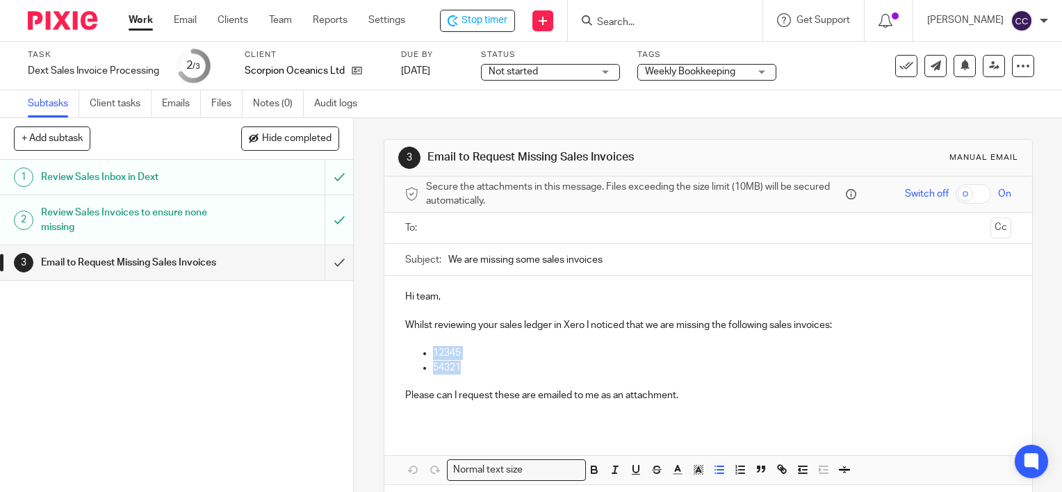
drag, startPoint x: 468, startPoint y: 366, endPoint x: 429, endPoint y: 356, distance: 40.3
click at [429, 356] on ul "12345 54321" at bounding box center [708, 360] width 606 height 28
click at [436, 365] on p at bounding box center [722, 368] width 578 height 14
click at [445, 367] on p at bounding box center [722, 368] width 578 height 14
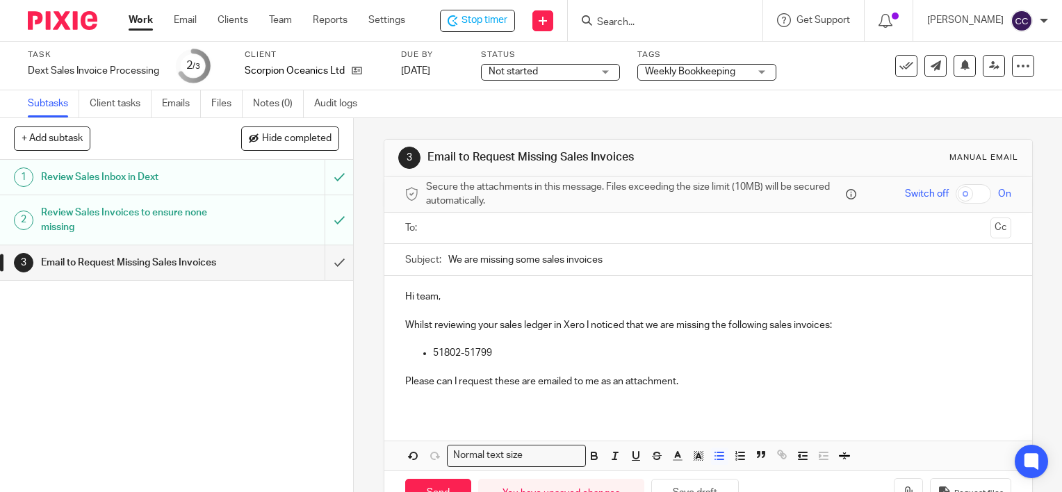
click at [459, 229] on input "text" at bounding box center [707, 228] width 553 height 16
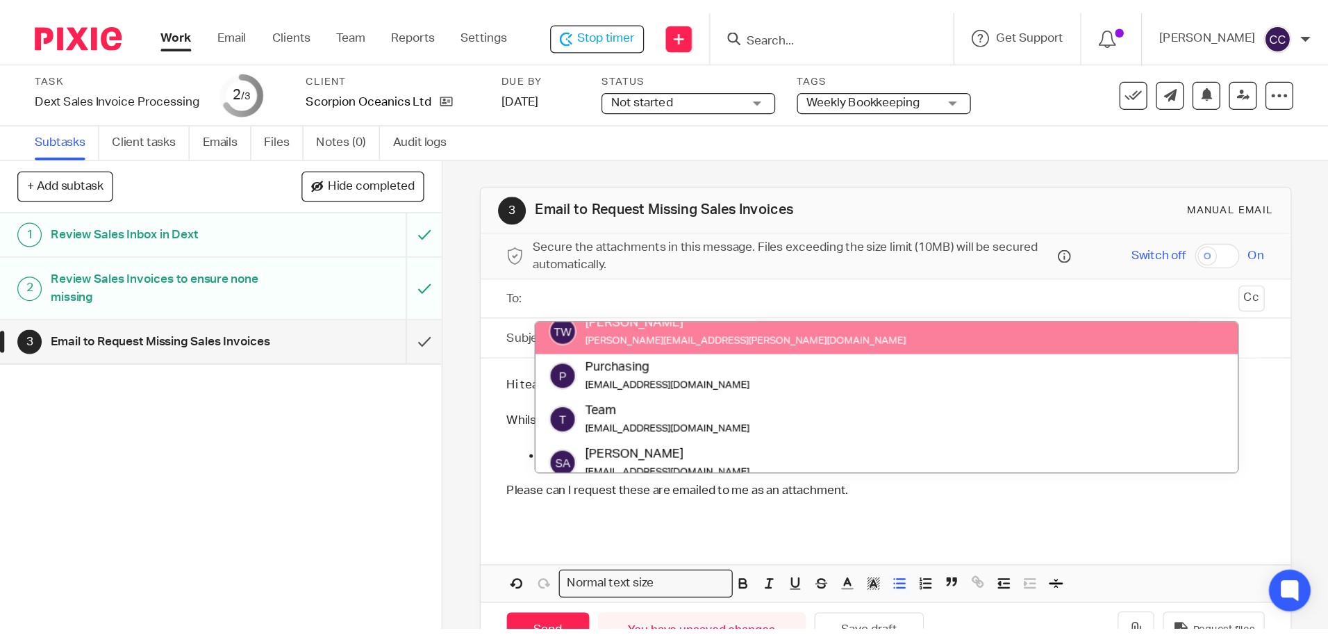
scroll to position [69, 0]
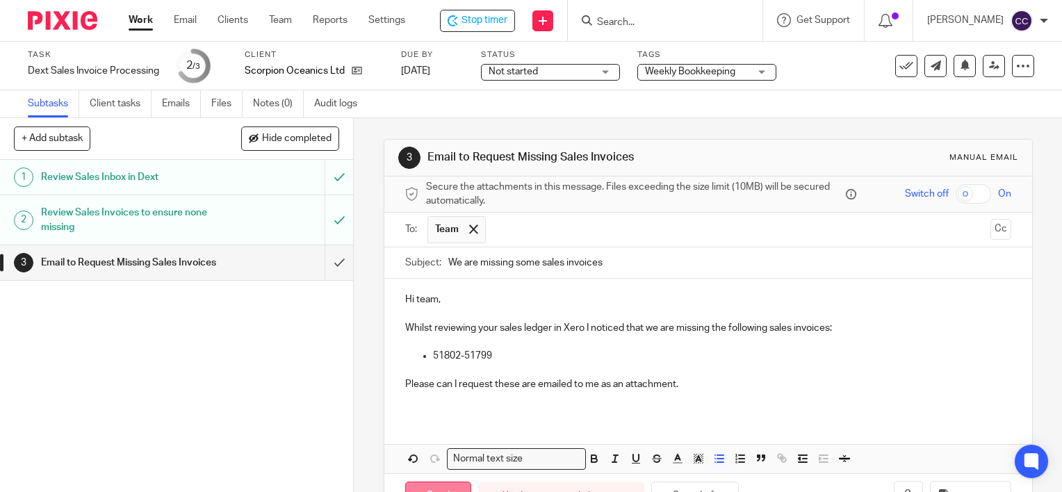
click at [427, 486] on input "Send" at bounding box center [438, 496] width 66 height 30
type input "Sent"
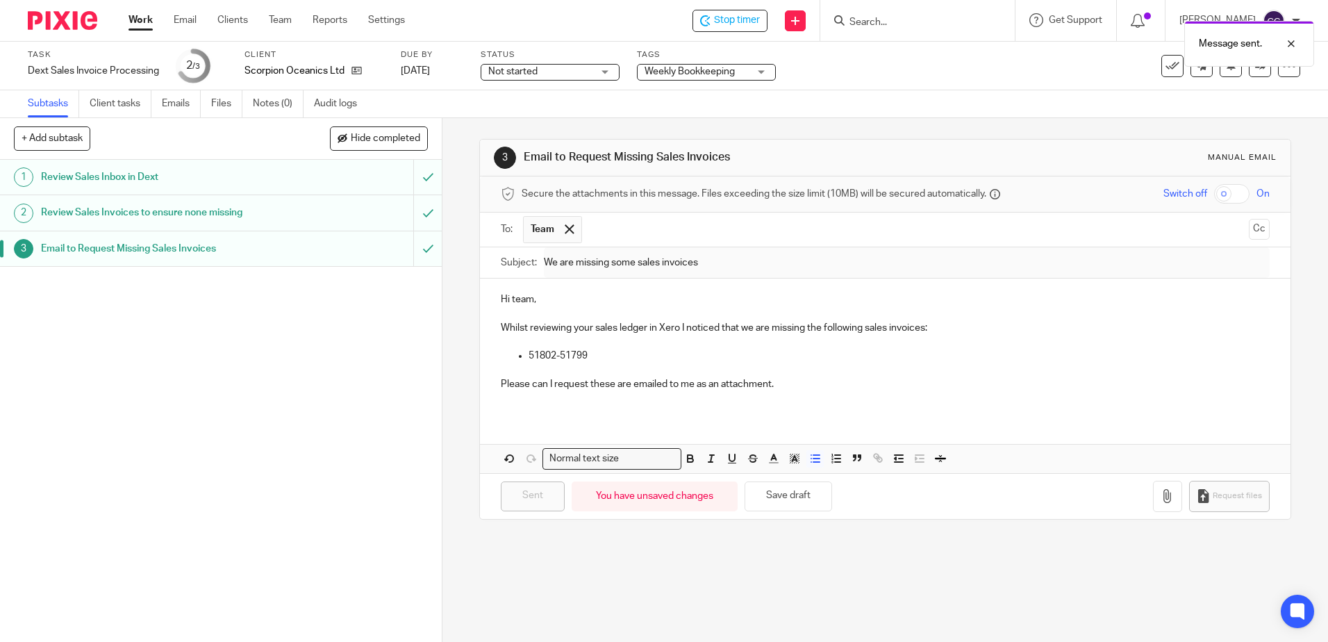
click at [135, 22] on link "Work" at bounding box center [141, 20] width 24 height 14
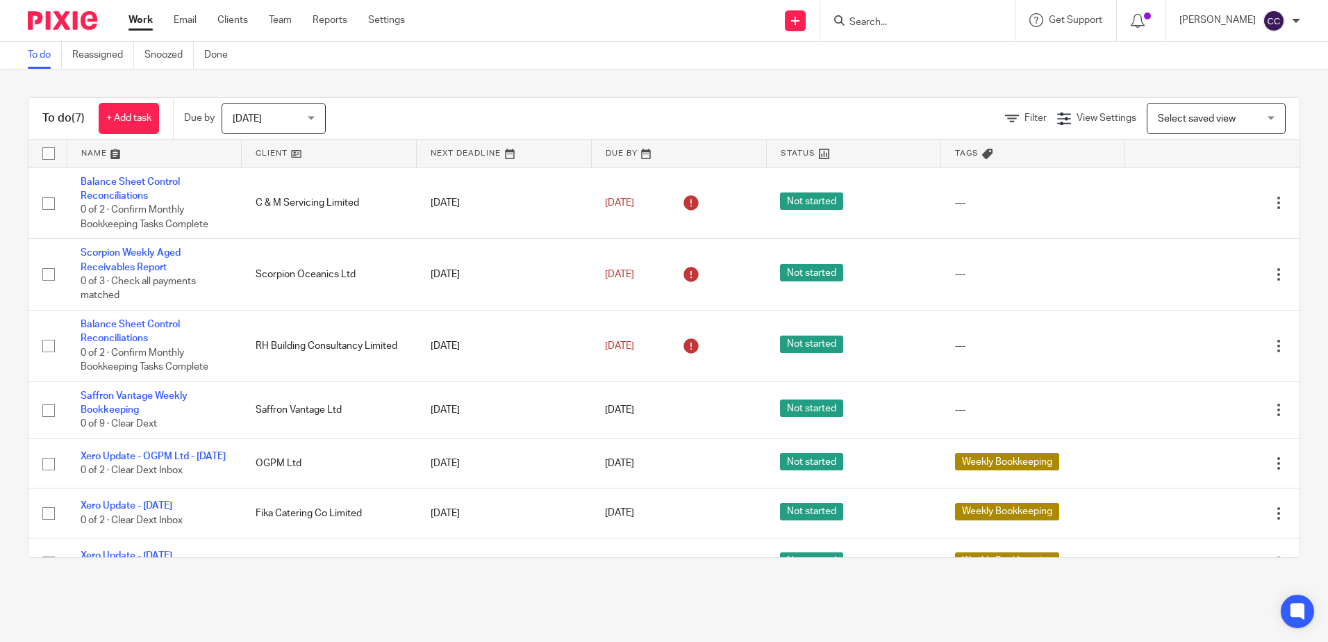
click at [259, 151] on link at bounding box center [329, 154] width 174 height 28
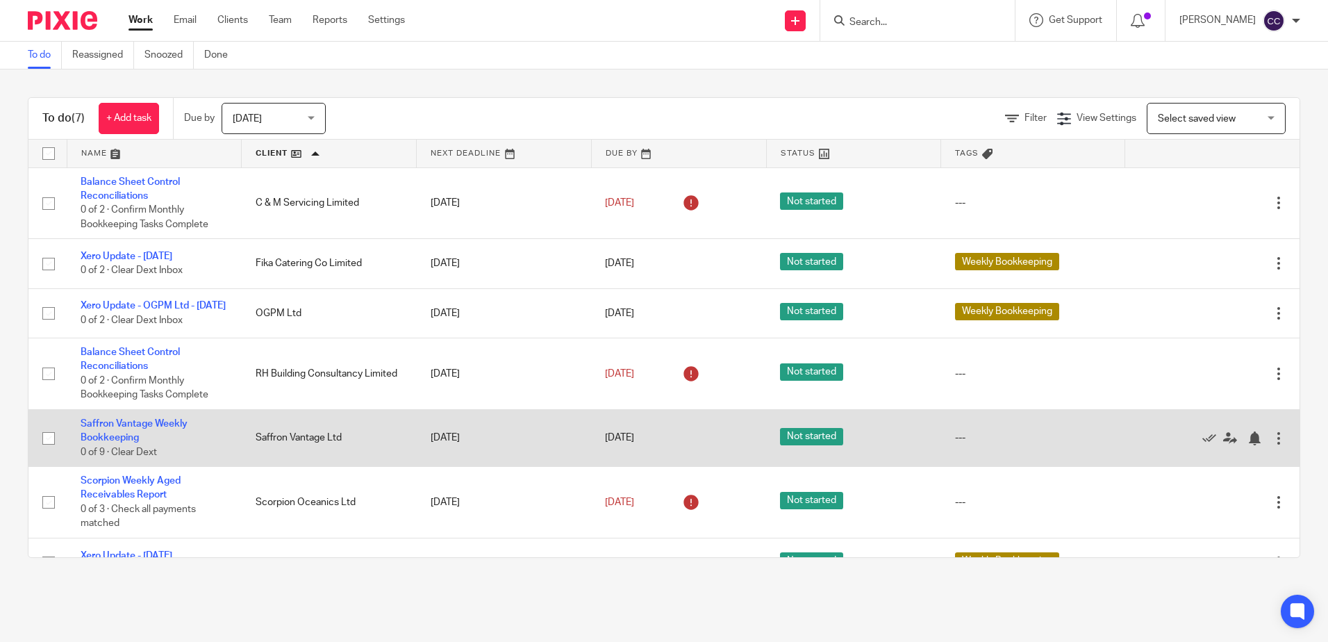
scroll to position [38, 0]
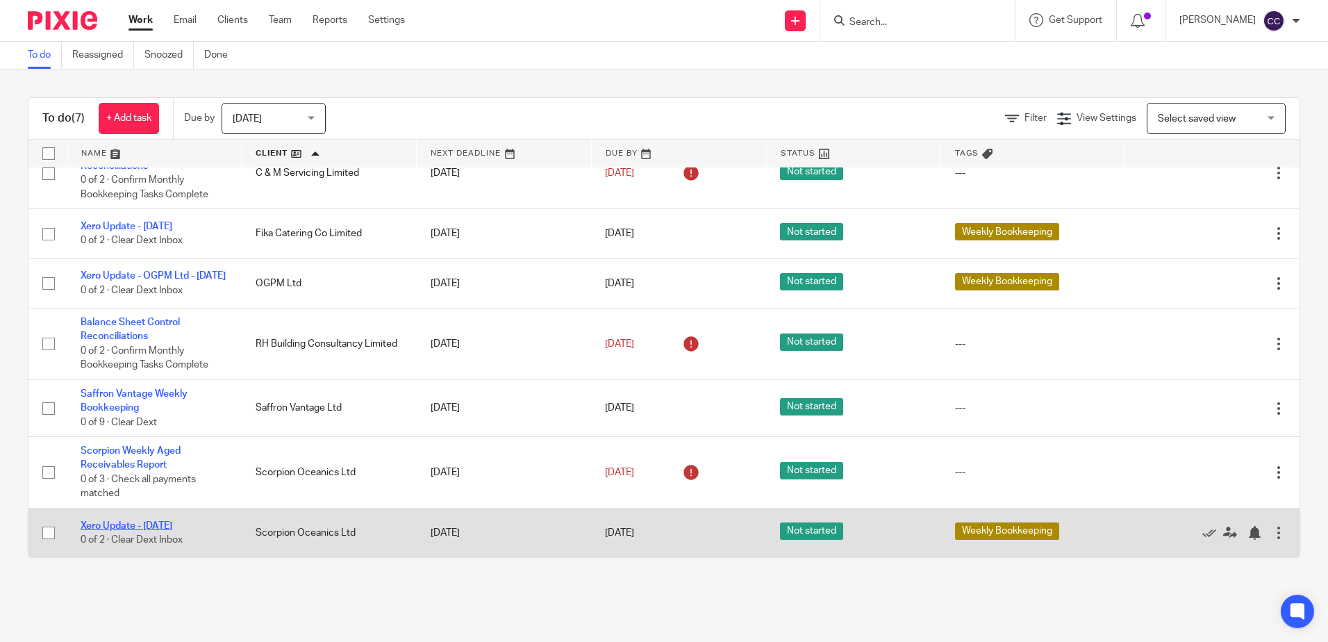
click at [142, 522] on link "Xero Update - [DATE]" at bounding box center [127, 526] width 92 height 10
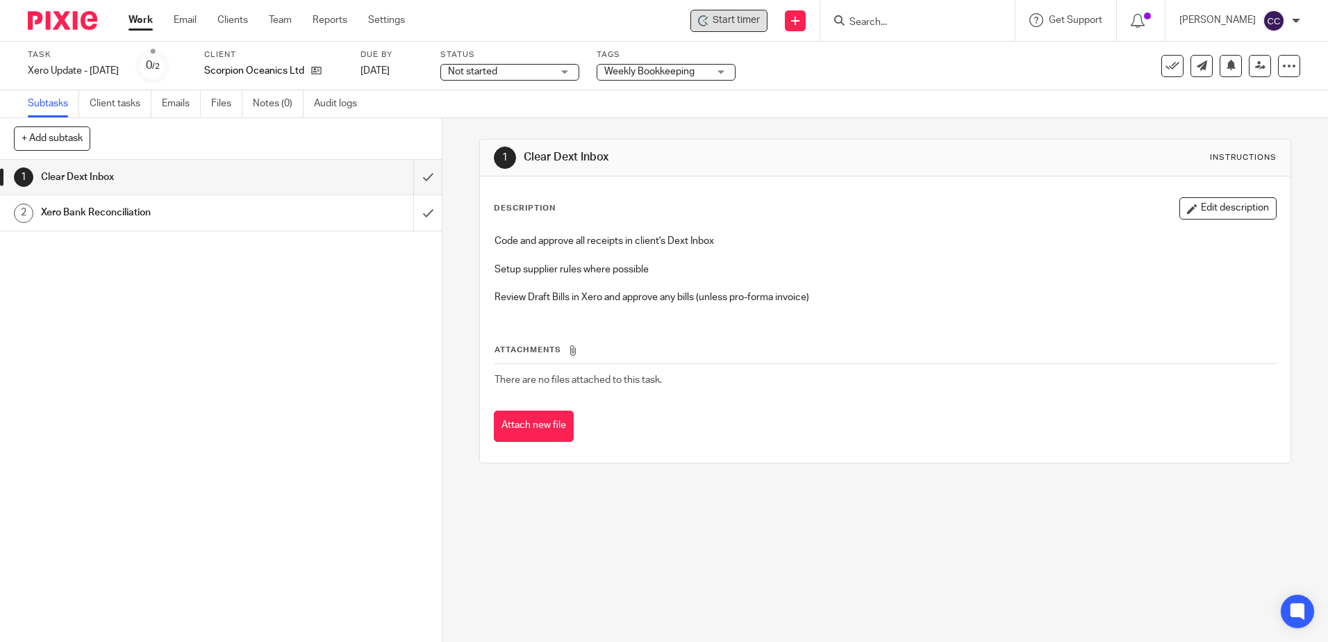
click at [709, 22] on icon at bounding box center [703, 20] width 11 height 11
click at [752, 24] on span "Start timer" at bounding box center [736, 20] width 47 height 15
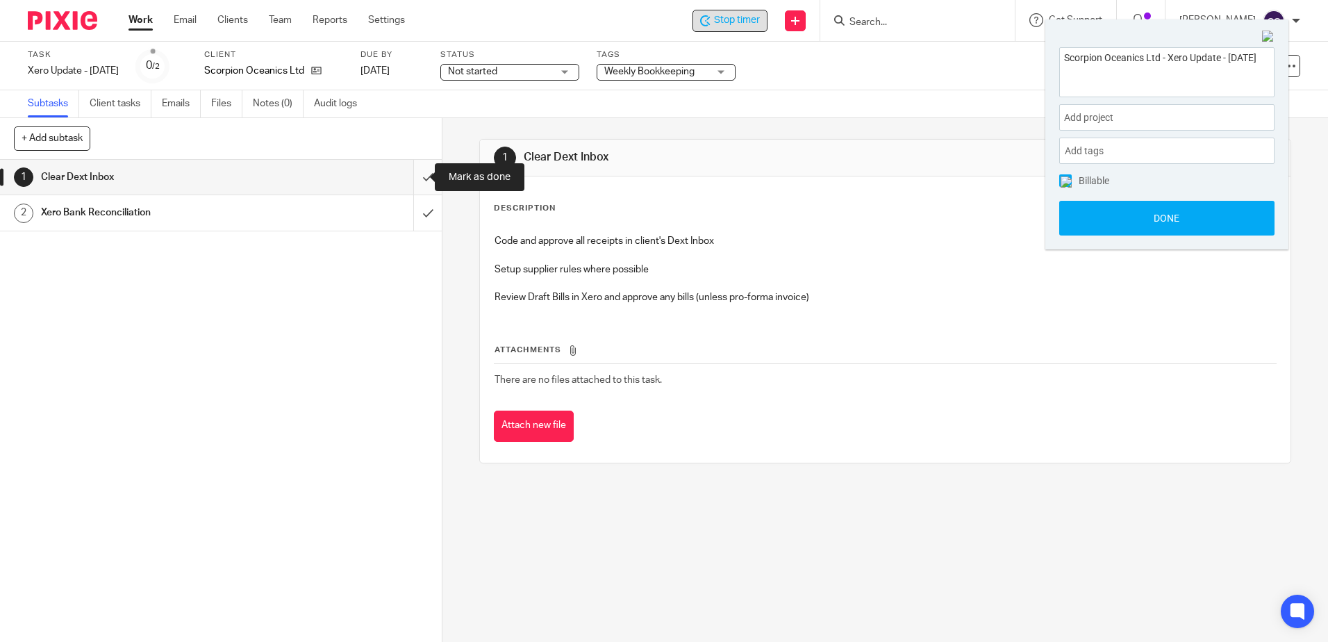
click at [411, 174] on input "submit" at bounding box center [221, 177] width 442 height 35
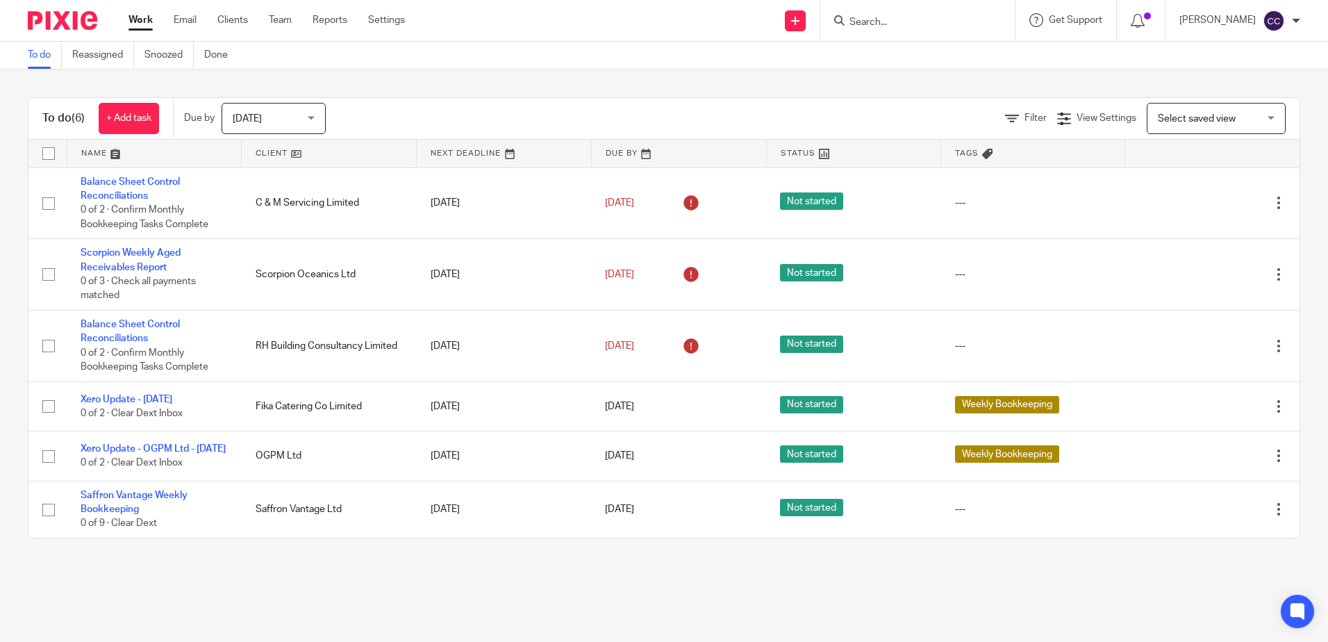
click at [270, 156] on link at bounding box center [329, 154] width 174 height 28
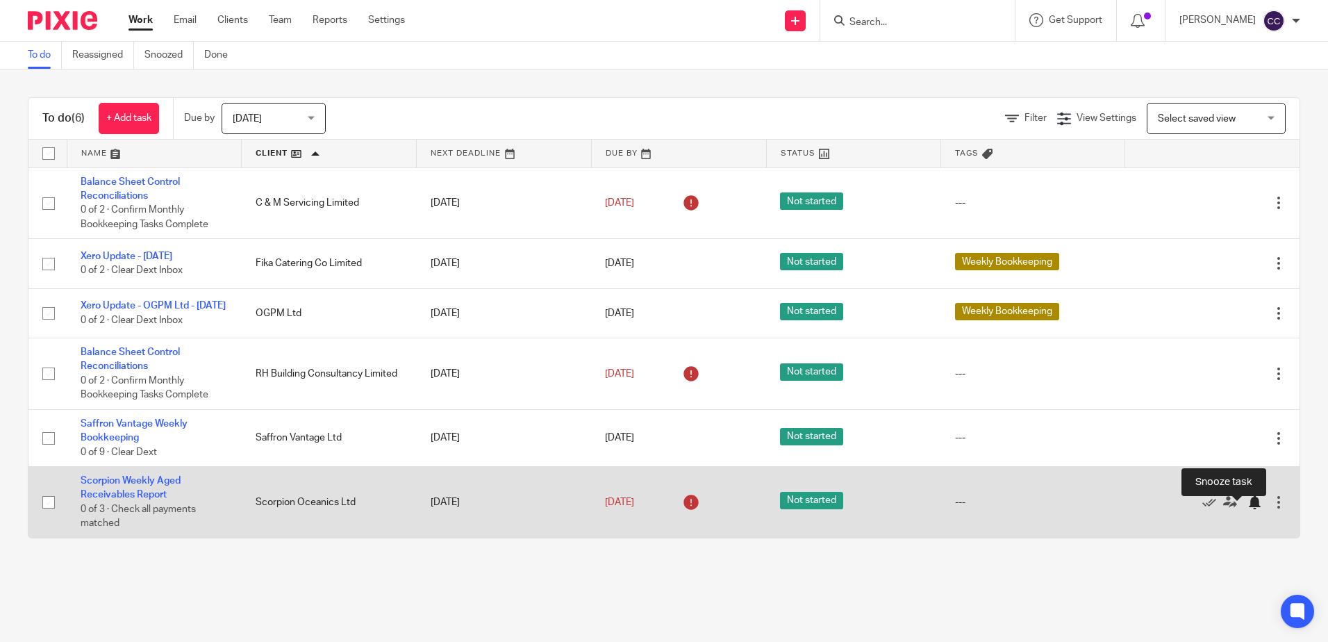
click at [1248, 509] on div at bounding box center [1255, 502] width 14 height 14
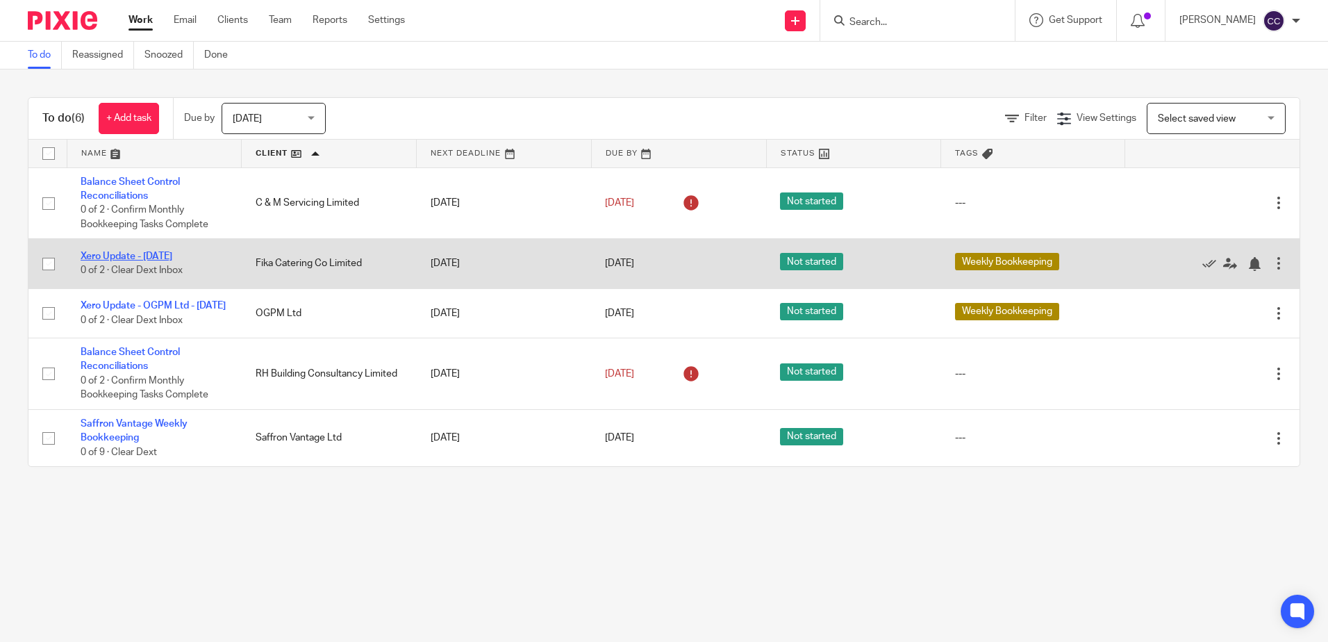
click at [132, 256] on link "Xero Update - [DATE]" at bounding box center [127, 257] width 92 height 10
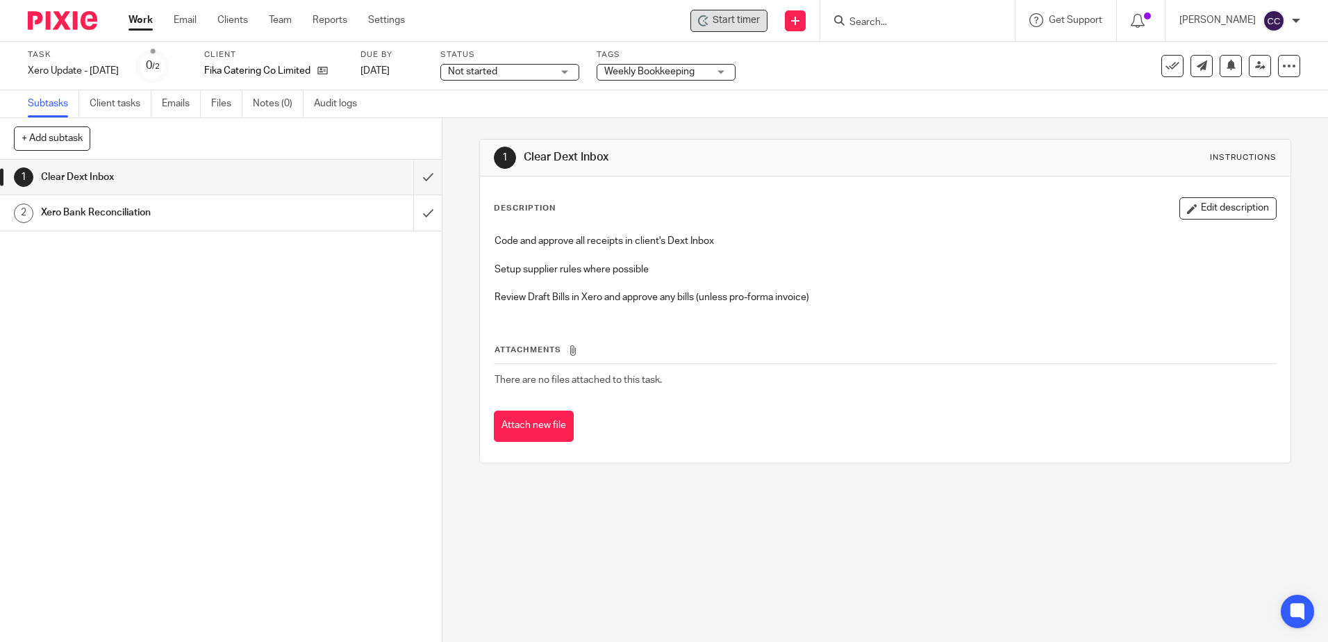
click at [760, 17] on span "Start timer" at bounding box center [736, 20] width 47 height 15
click at [747, 19] on span "Start timer" at bounding box center [736, 20] width 47 height 15
click at [415, 174] on input "submit" at bounding box center [221, 177] width 442 height 35
